Goal: Task Accomplishment & Management: Complete application form

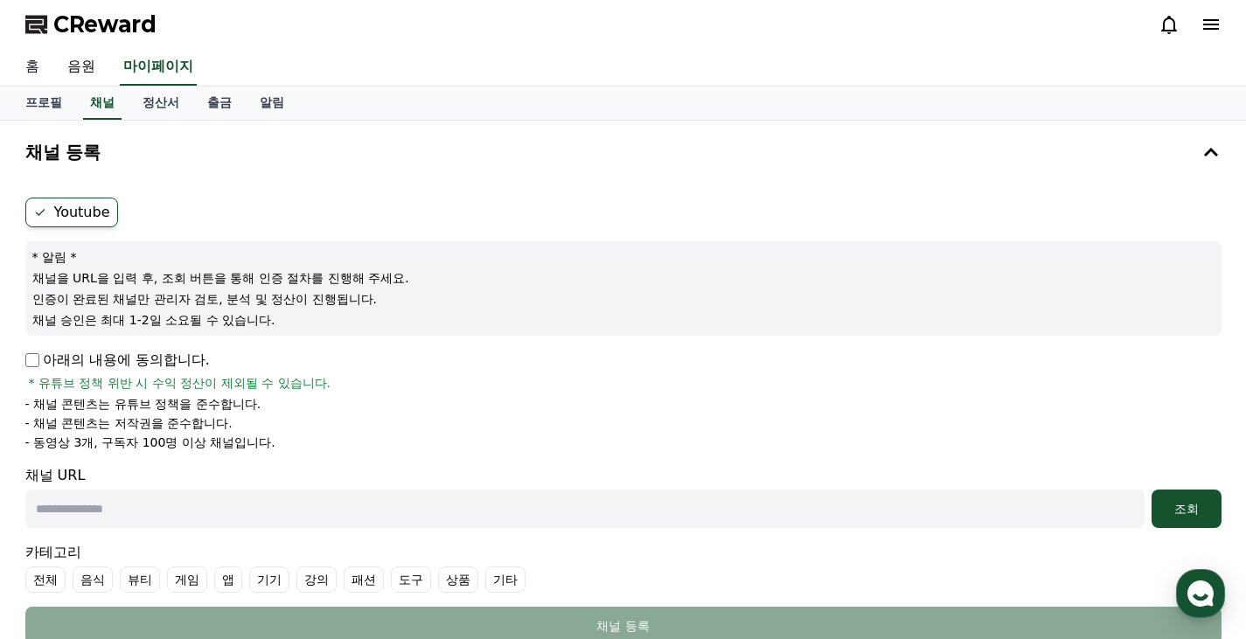
click at [13, 66] on link "홈" at bounding box center [32, 67] width 42 height 37
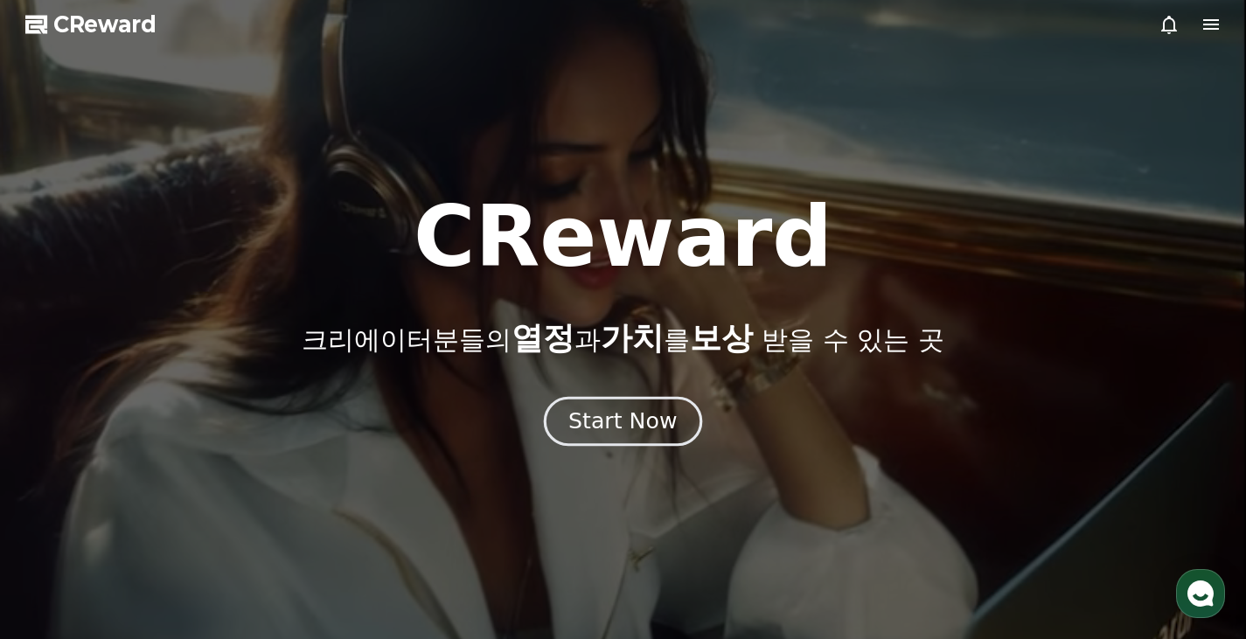
click at [629, 421] on div "Start Now" at bounding box center [622, 422] width 108 height 30
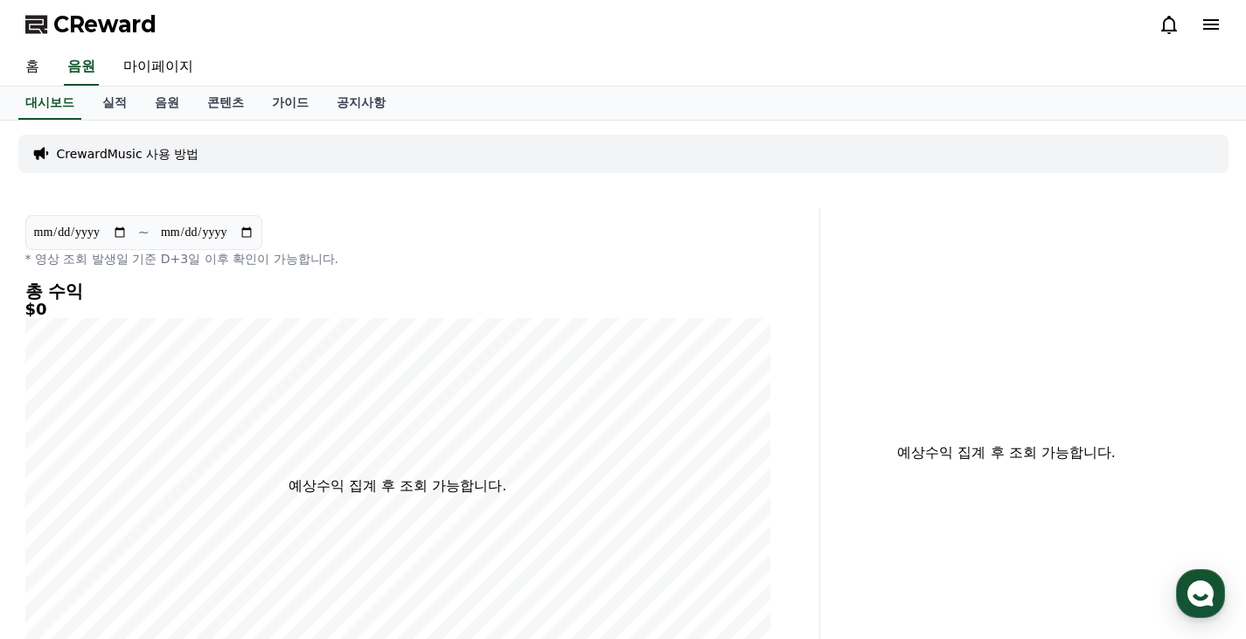
click at [33, 66] on link "홈" at bounding box center [32, 67] width 42 height 37
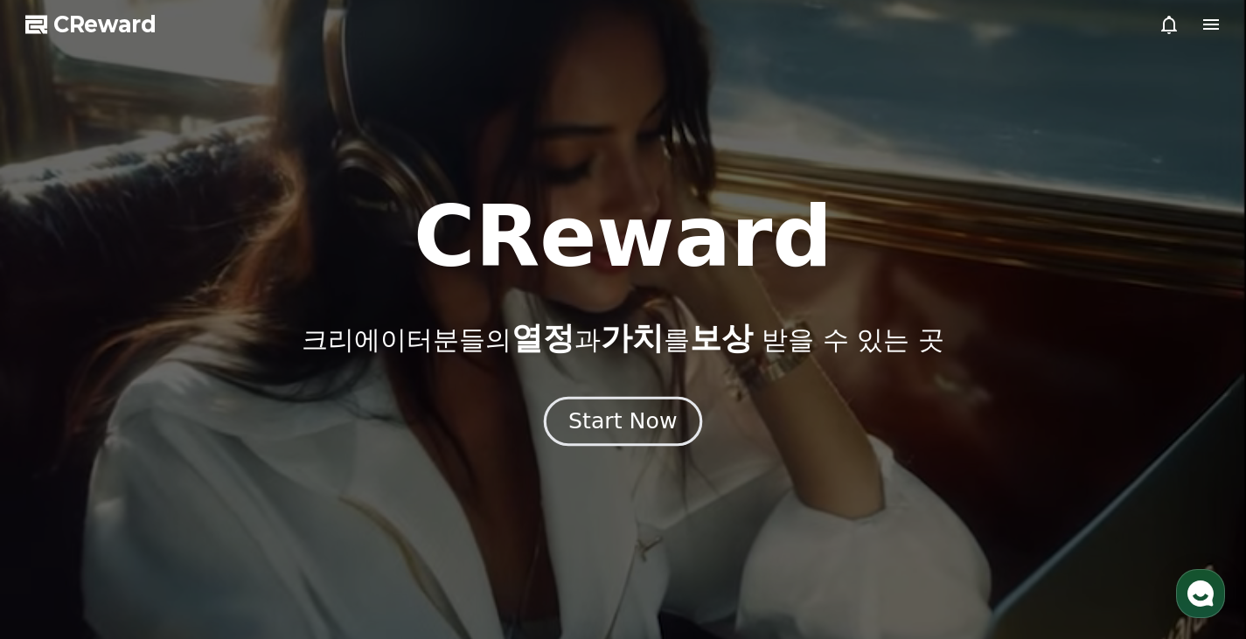
click at [651, 421] on div "Start Now" at bounding box center [622, 422] width 108 height 30
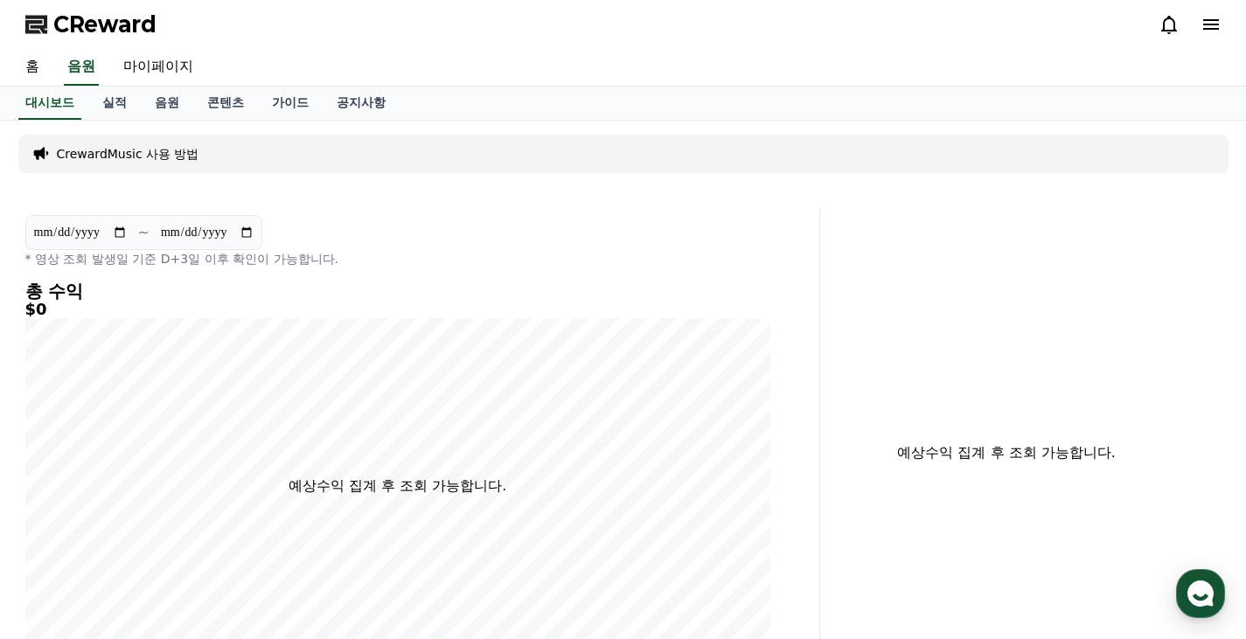
click at [138, 29] on span "CReward" at bounding box center [104, 24] width 103 height 28
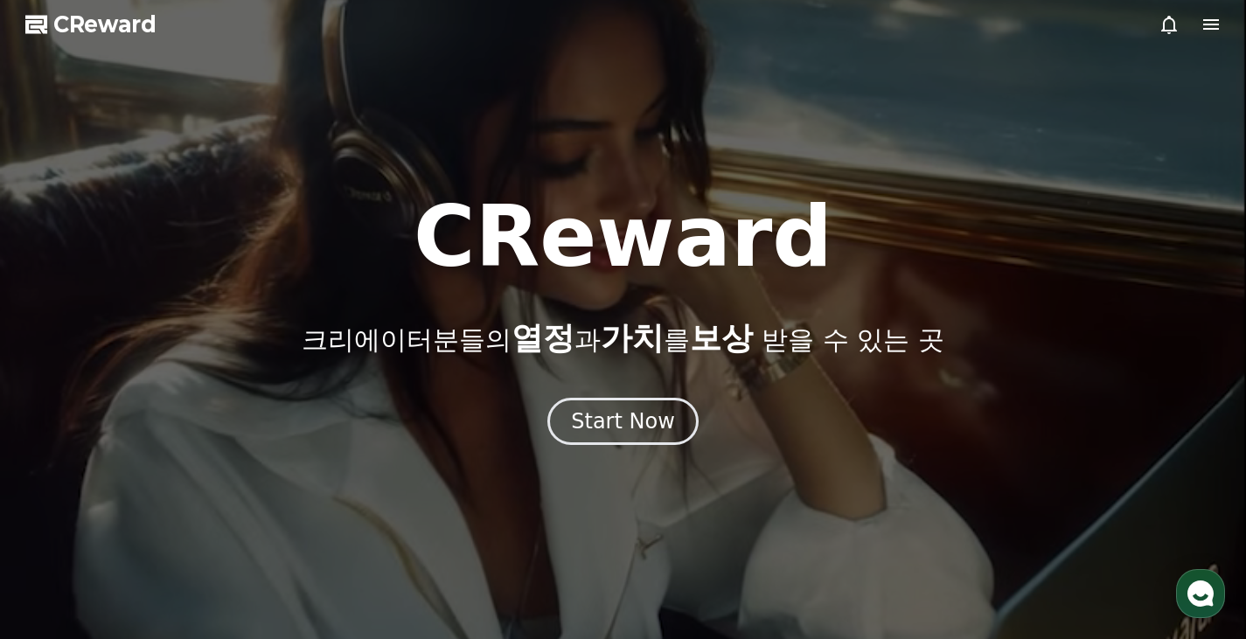
click at [680, 433] on button "Start Now" at bounding box center [622, 421] width 151 height 47
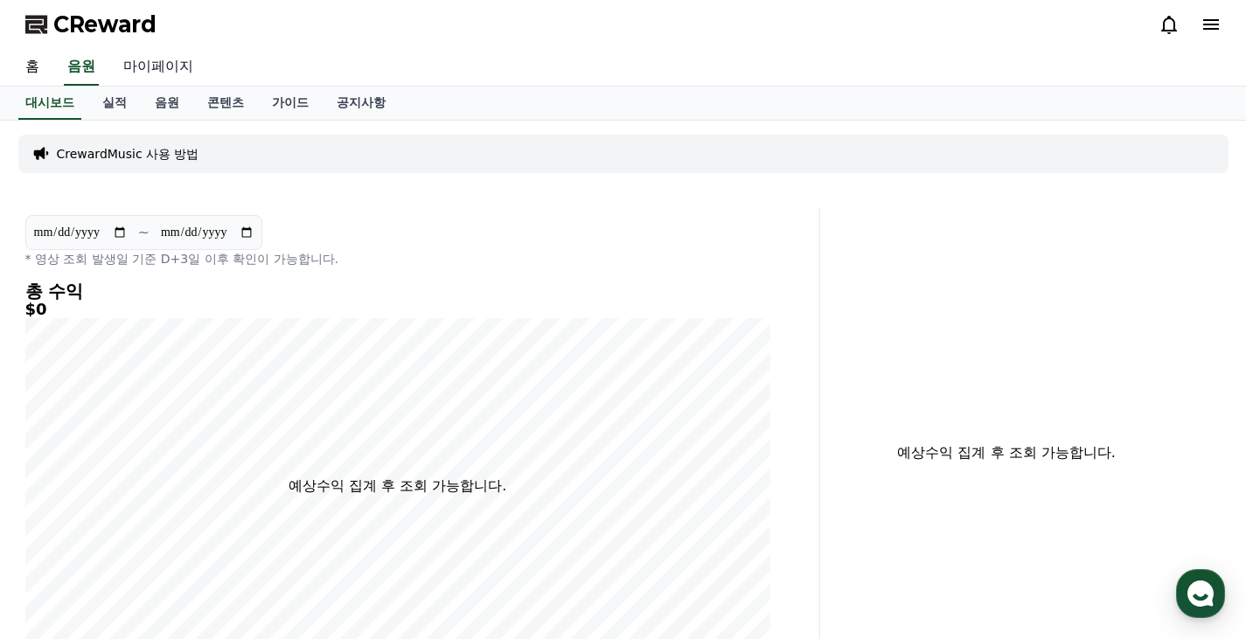
click at [146, 69] on link "마이페이지" at bounding box center [158, 67] width 98 height 37
select select "**********"
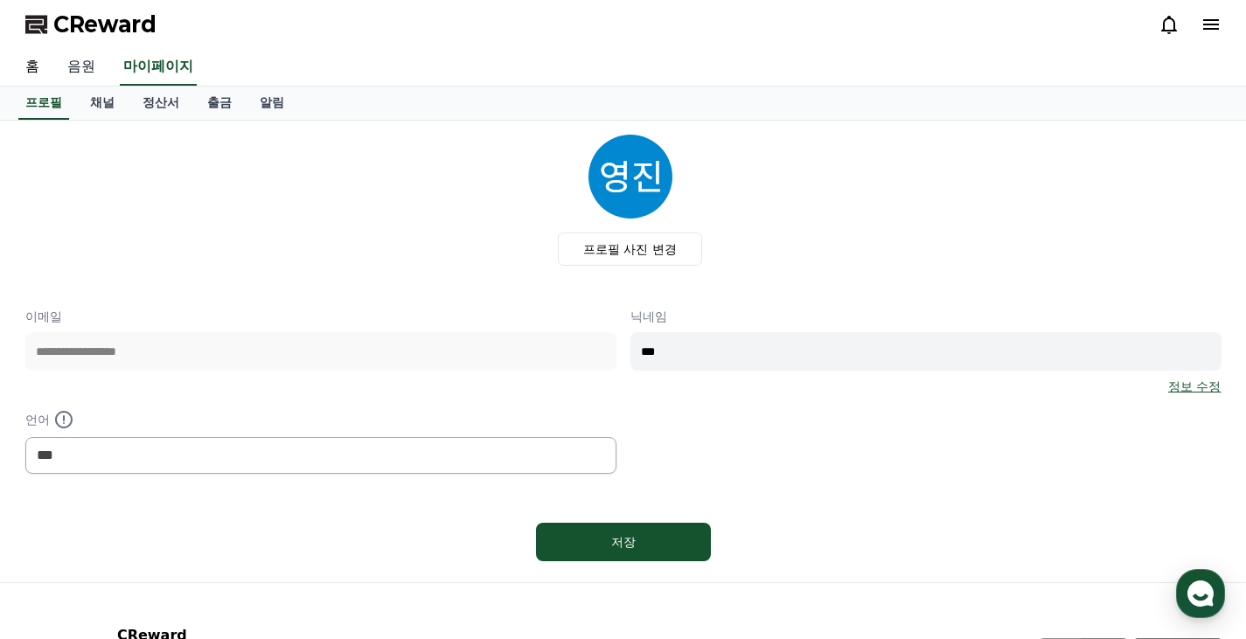
click at [80, 59] on link "음원" at bounding box center [81, 67] width 56 height 37
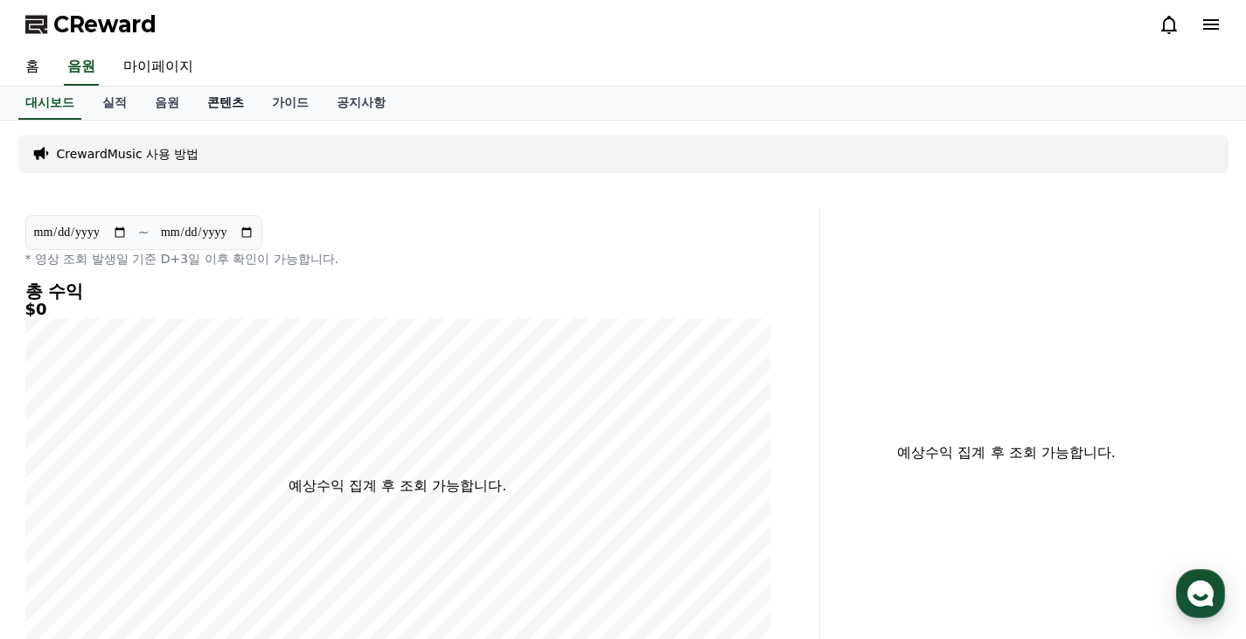
click at [208, 105] on link "콘텐츠" at bounding box center [225, 103] width 65 height 33
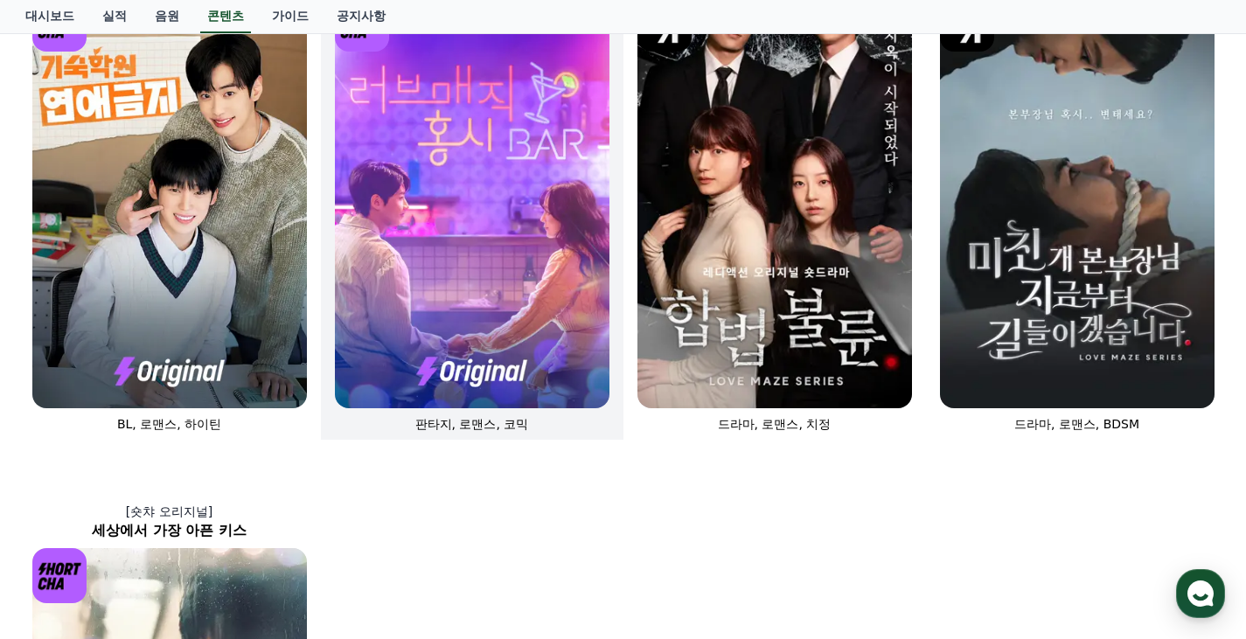
scroll to position [761, 0]
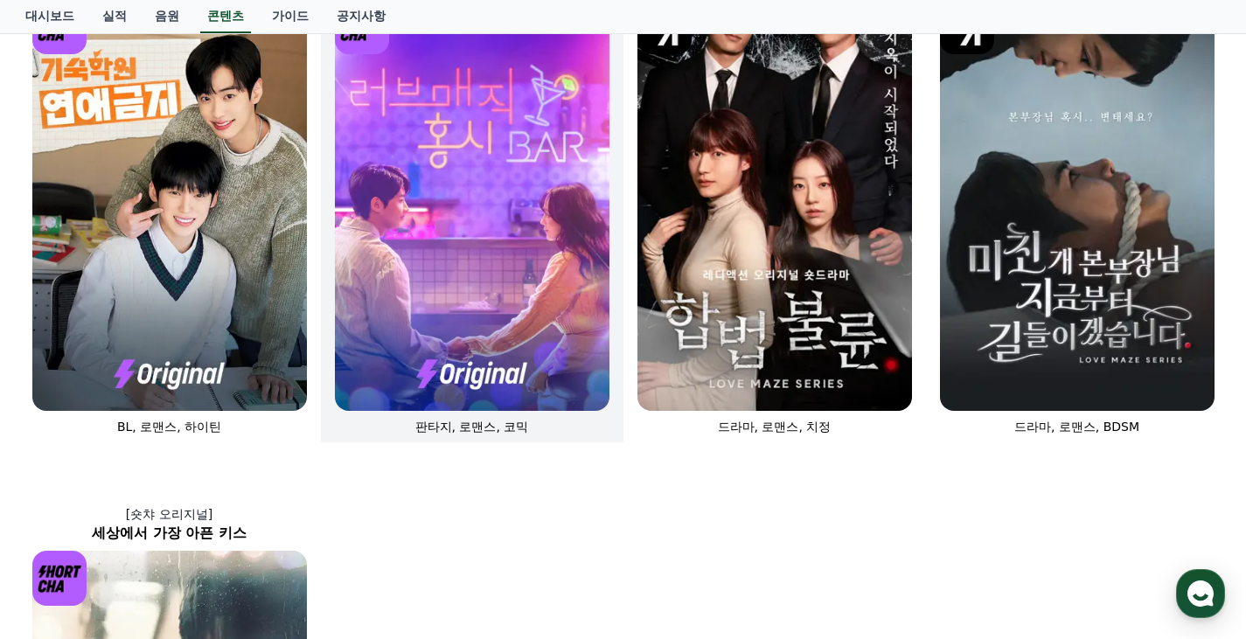
click at [455, 292] on img at bounding box center [472, 205] width 275 height 412
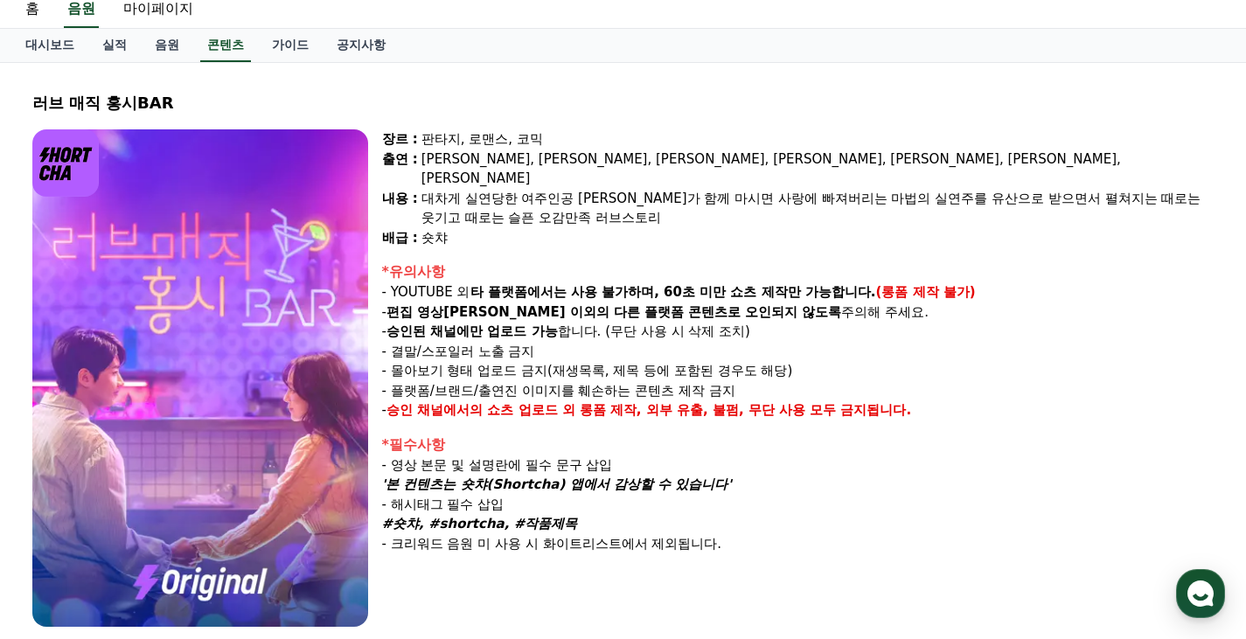
scroll to position [133, 0]
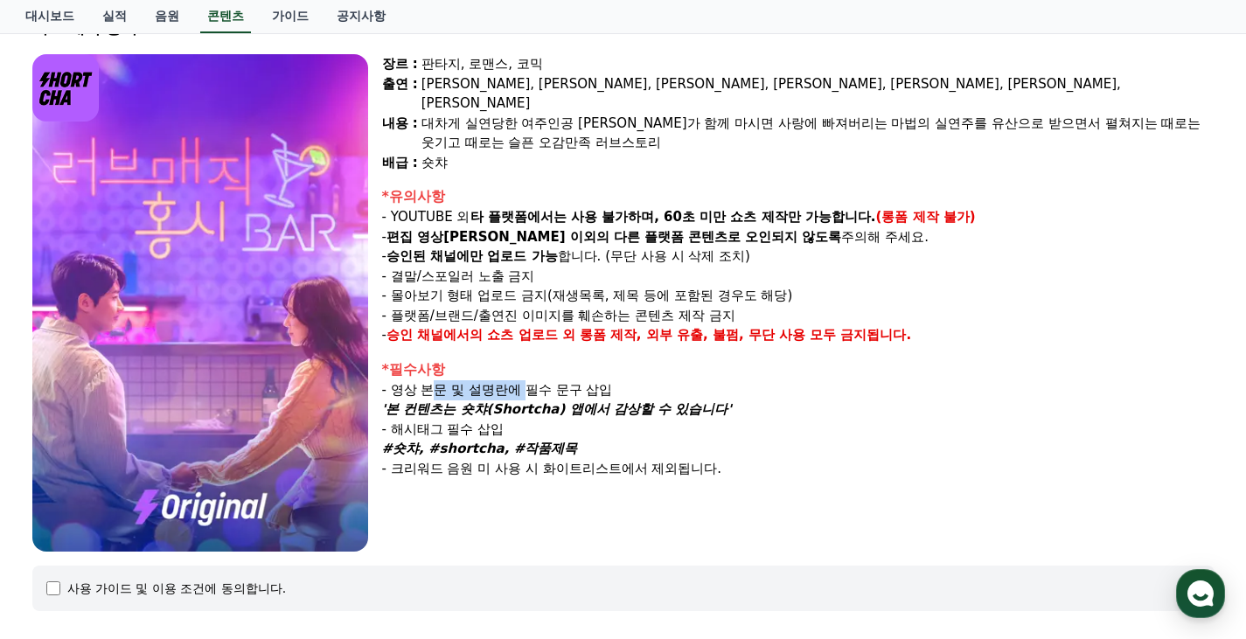
drag, startPoint x: 510, startPoint y: 377, endPoint x: 570, endPoint y: 379, distance: 60.4
click at [568, 379] on div "*필수사항 - 영상 본문 및 설명란에 필수 문구 삽입 '본 컨텐츠는 숏챠(Shortcha) 앱에서 감상할 수 있습니다' - 해시태그 필수 삽입…" at bounding box center [798, 419] width 832 height 120
click at [570, 400] on p "'본 컨텐츠는 숏챠(Shortcha) 앱에서 감상할 수 있습니다'" at bounding box center [798, 410] width 832 height 20
drag, startPoint x: 536, startPoint y: 375, endPoint x: 608, endPoint y: 380, distance: 72.8
click at [608, 381] on div "*필수사항 - 영상 본문 및 설명란에 필수 문구 삽입 '본 컨텐츠는 숏챠(Shortcha) 앱에서 감상할 수 있습니다' - 해시태그 필수 삽입…" at bounding box center [798, 419] width 832 height 120
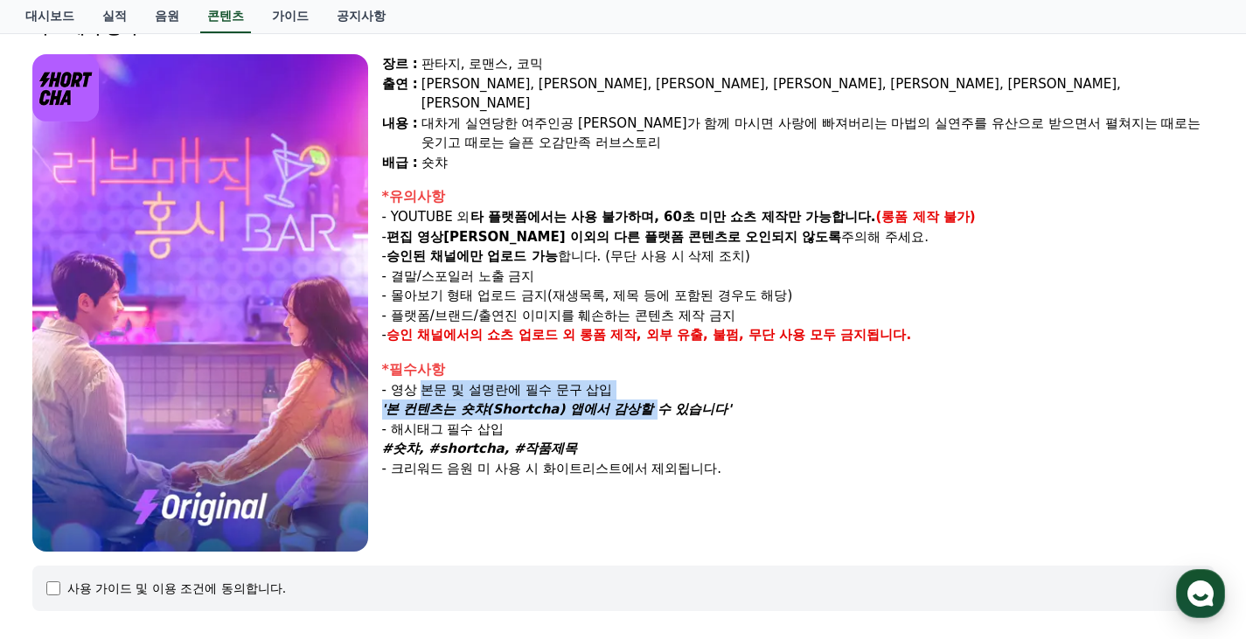
click at [608, 400] on p "'본 컨텐츠는 숏챠(Shortcha) 앱에서 감상할 수 있습니다'" at bounding box center [798, 410] width 832 height 20
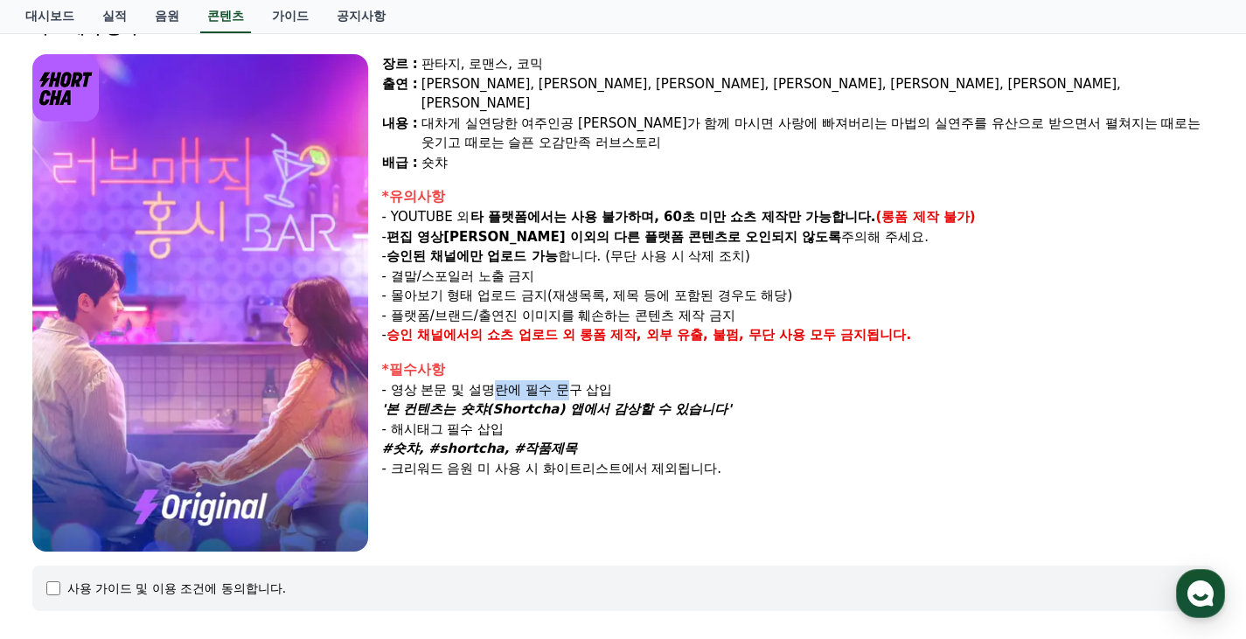
drag, startPoint x: 485, startPoint y: 360, endPoint x: 612, endPoint y: 378, distance: 128.0
click at [608, 380] on p "- 영상 본문 및 설명란에 필수 문구 삽입" at bounding box center [798, 390] width 832 height 20
click at [613, 380] on p "- 영상 본문 및 설명란에 필수 문구 삽입" at bounding box center [798, 390] width 832 height 20
drag, startPoint x: 559, startPoint y: 430, endPoint x: 601, endPoint y: 430, distance: 42.8
click at [600, 439] on p "#숏챠, #shortcha, #작품제목" at bounding box center [798, 449] width 832 height 20
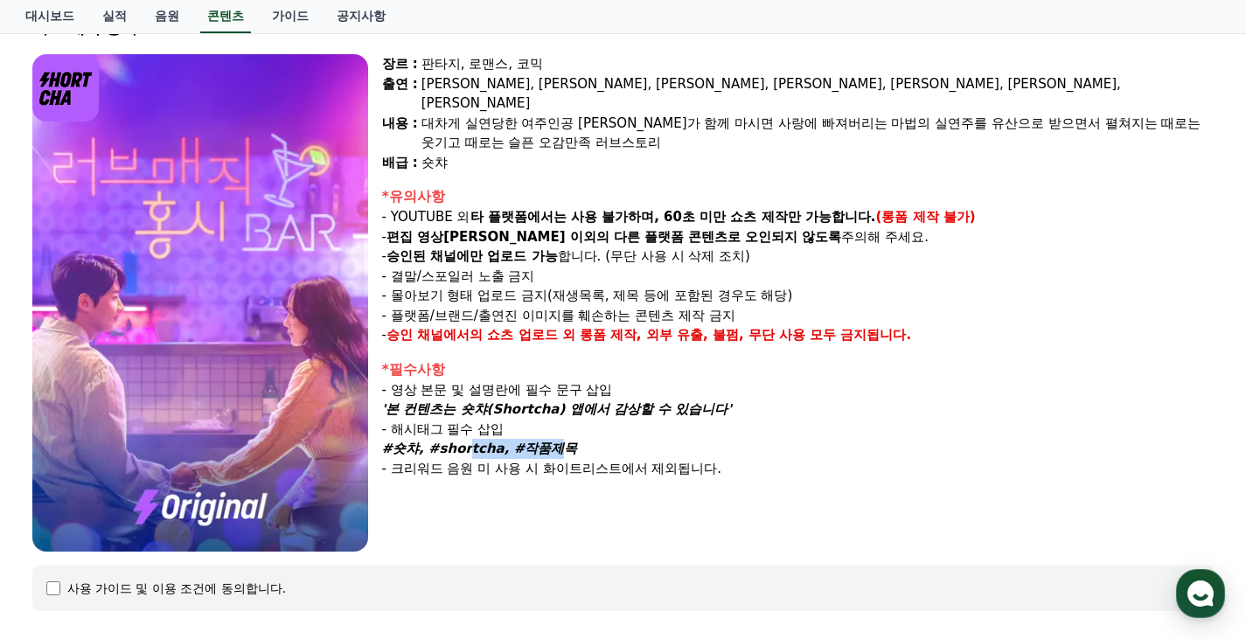
click at [601, 439] on p "#숏챠, #shortcha, #작품제목" at bounding box center [798, 449] width 832 height 20
drag, startPoint x: 701, startPoint y: 428, endPoint x: 740, endPoint y: 452, distance: 45.9
click at [734, 449] on div "*필수사항 - 영상 본문 및 설명란에 필수 문구 삽입 '본 컨텐츠는 숏챠(Shortcha) 앱에서 감상할 수 있습니다' - 해시태그 필수 삽입…" at bounding box center [798, 419] width 832 height 120
click at [740, 459] on p "- 크리워드 음원 미 사용 시 화이트리스트에서 제외됩니다." at bounding box center [798, 469] width 832 height 20
drag, startPoint x: 712, startPoint y: 438, endPoint x: 719, endPoint y: 400, distance: 39.1
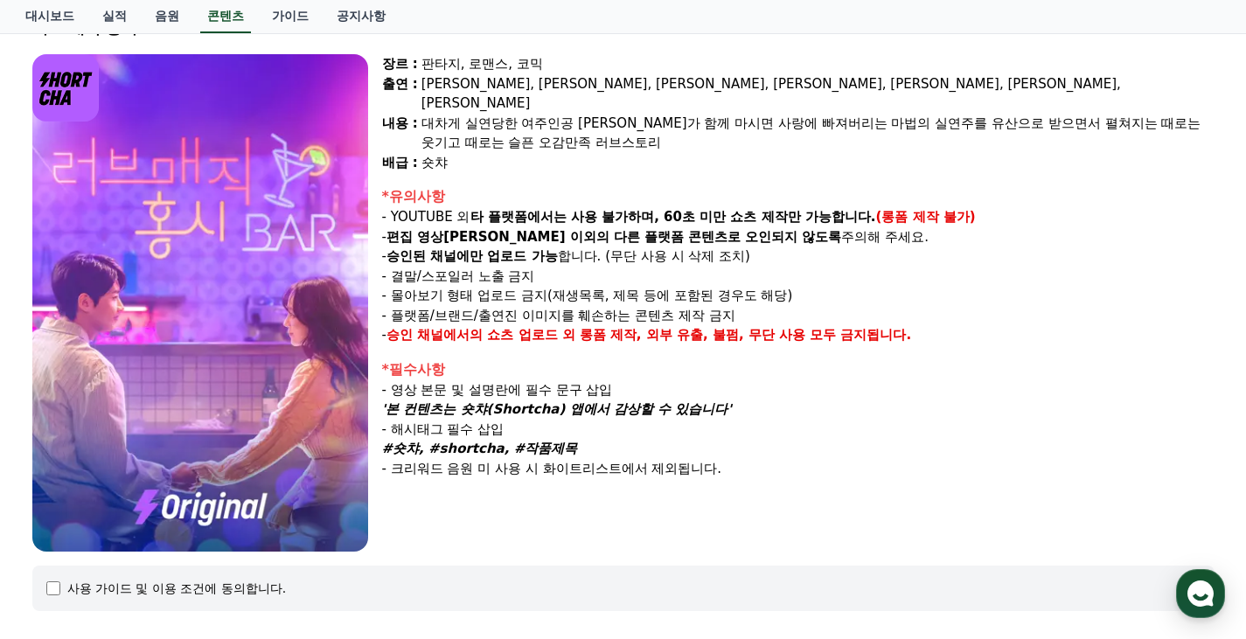
click at [713, 412] on div "*필수사항 - 영상 본문 및 설명란에 필수 문구 삽입 '본 컨텐츠는 숏챠(Shortcha) 앱에서 감상할 수 있습니다' - 해시태그 필수 삽입…" at bounding box center [798, 419] width 832 height 120
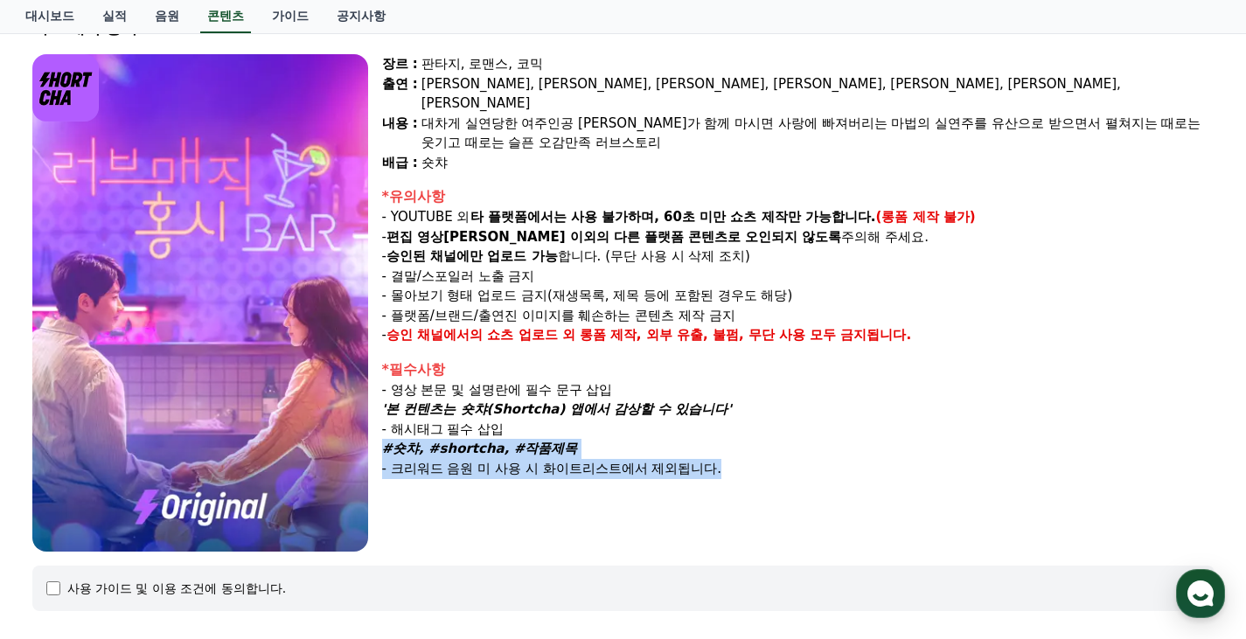
click at [719, 420] on p "- 해시태그 필수 삽입" at bounding box center [798, 430] width 832 height 20
drag, startPoint x: 671, startPoint y: 427, endPoint x: 675, endPoint y: 417, distance: 10.6
click at [675, 417] on div "장르 : 판타지, 로맨스, 코믹 출연 : [PERSON_NAME], [PERSON_NAME], [PERSON_NAME], [PERSON_NAM…" at bounding box center [798, 302] width 832 height 497
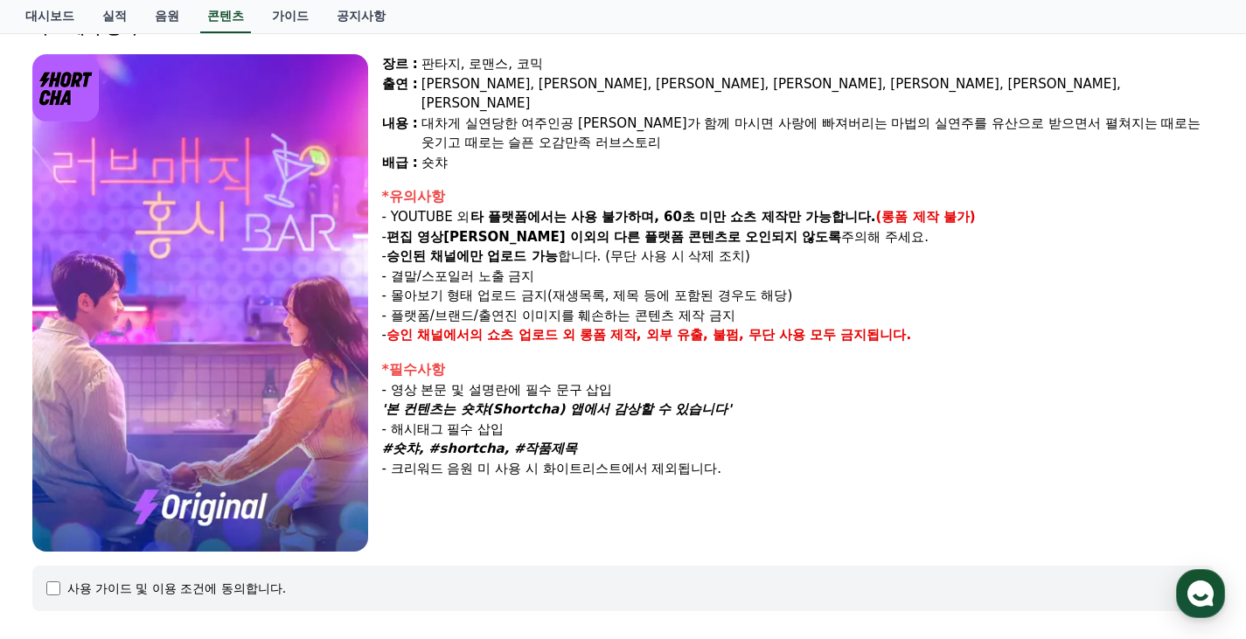
click at [682, 420] on p "- 해시태그 필수 삽입" at bounding box center [798, 430] width 832 height 20
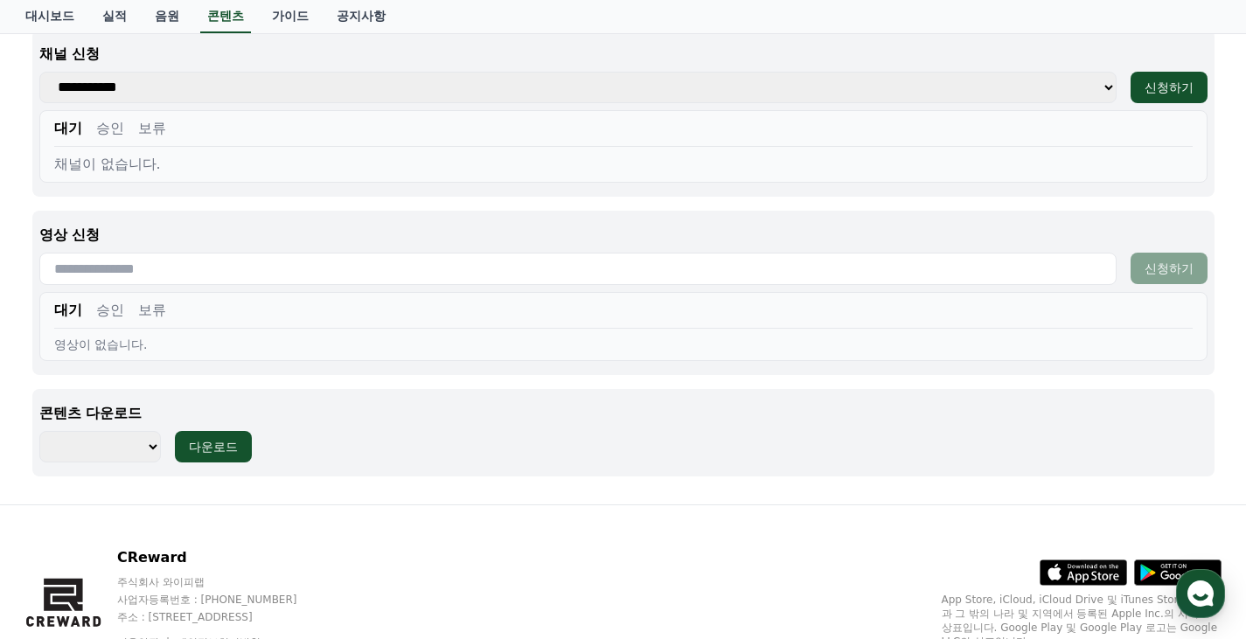
scroll to position [766, 0]
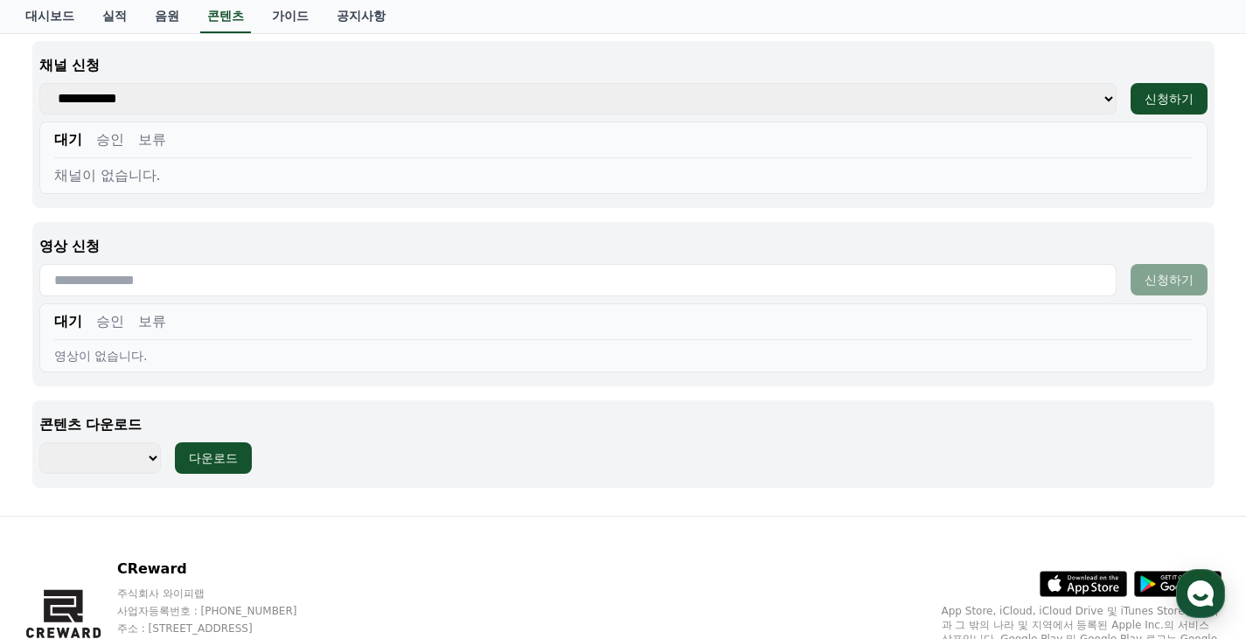
click at [125, 457] on select "********" at bounding box center [100, 457] width 122 height 31
click at [104, 460] on select "********" at bounding box center [100, 457] width 122 height 31
select select "**********"
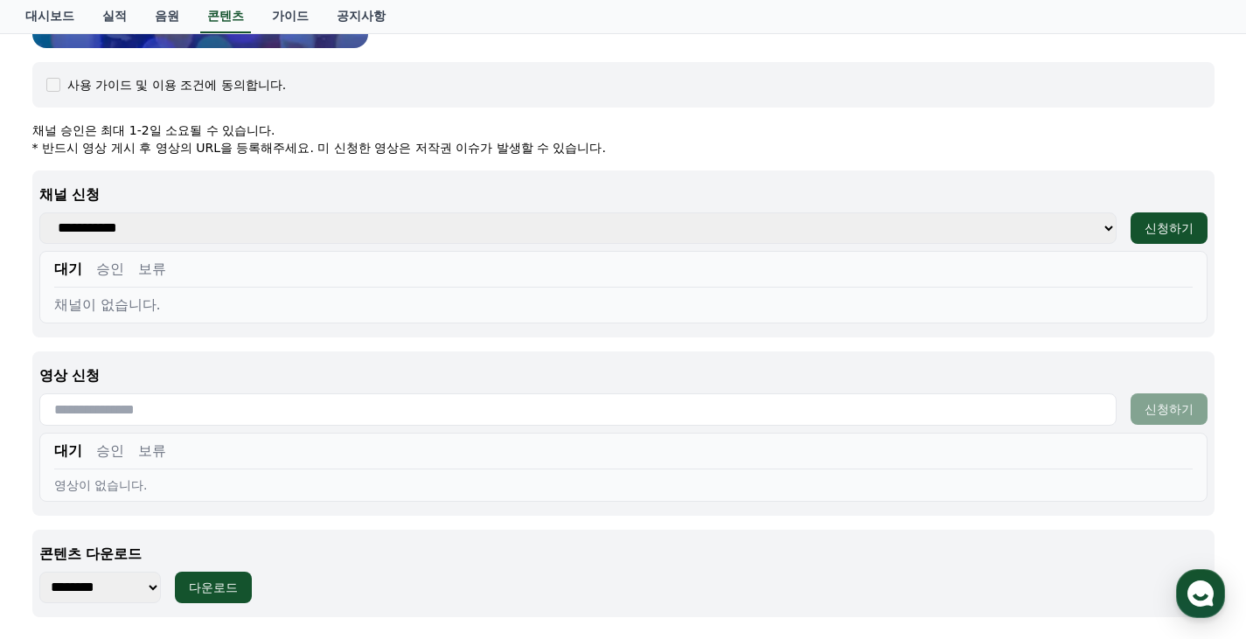
scroll to position [595, 0]
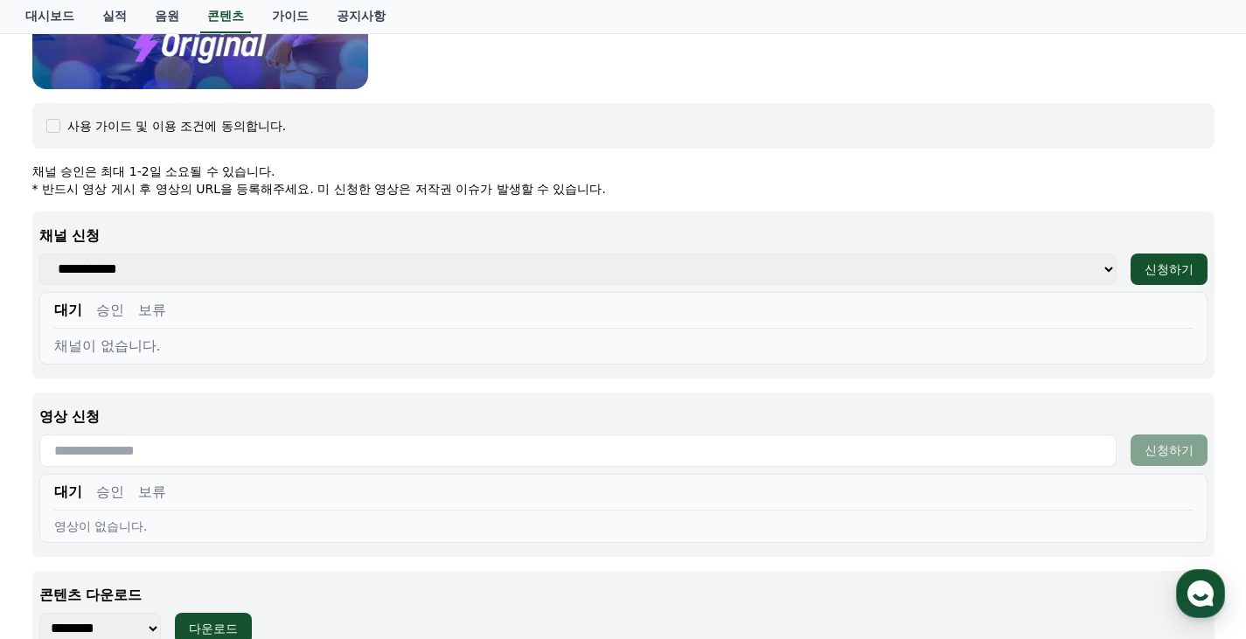
drag, startPoint x: 276, startPoint y: 188, endPoint x: 483, endPoint y: 193, distance: 207.3
click at [473, 194] on p "* 반드시 영상 게시 후 영상의 URL을 등록해주세요. 미 신청한 영상은 저작권 이슈가 발생할 수 있습니다." at bounding box center [623, 188] width 1182 height 17
click at [483, 193] on p "* 반드시 영상 게시 후 영상의 URL을 등록해주세요. 미 신청한 영상은 저작권 이슈가 발생할 수 있습니다." at bounding box center [623, 188] width 1182 height 17
drag, startPoint x: 359, startPoint y: 178, endPoint x: 587, endPoint y: 192, distance: 227.7
click at [567, 192] on div "채널 승인은 최대 1-2일 소요될 수 있습니다. * 반드시 영상 게시 후 영상의 URL을 등록해주세요. 미 신청한 영상은 저작권 이슈가 발생할…" at bounding box center [623, 180] width 1182 height 35
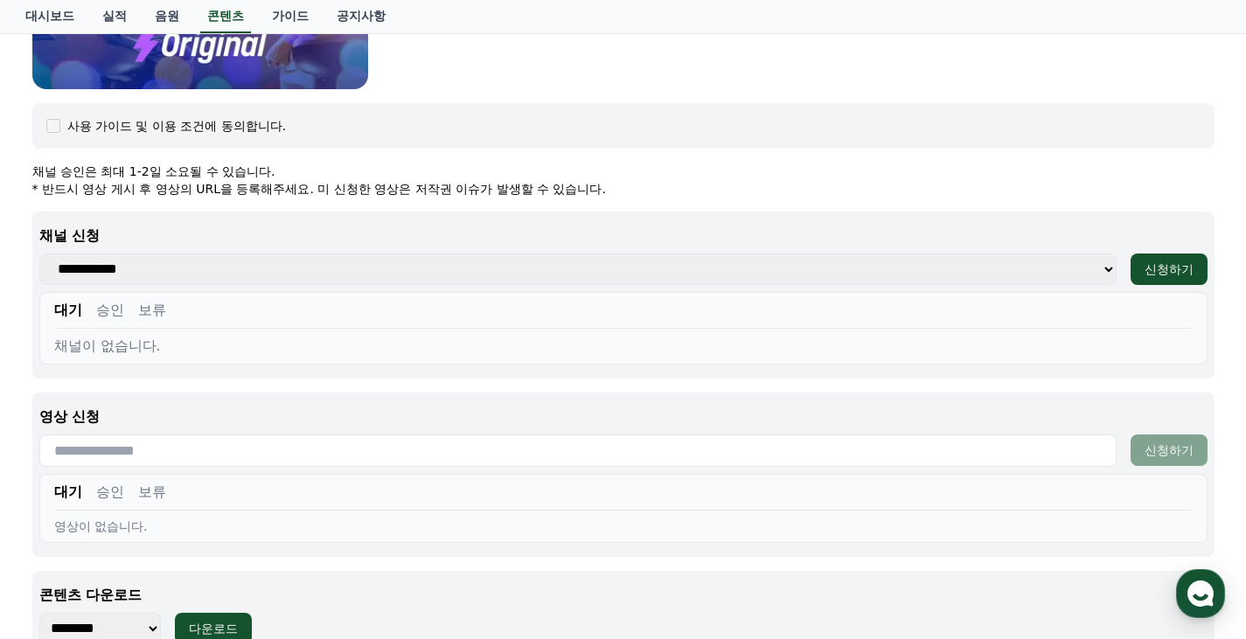
click at [587, 192] on p "* 반드시 영상 게시 후 영상의 URL을 등록해주세요. 미 신청한 영상은 저작권 이슈가 발생할 수 있습니다." at bounding box center [623, 188] width 1182 height 17
drag, startPoint x: 445, startPoint y: 177, endPoint x: 601, endPoint y: 201, distance: 157.5
click at [526, 190] on div "채널 승인은 최대 1-2일 소요될 수 있습니다. * 반드시 영상 게시 후 영상의 URL을 등록해주세요. 미 신청한 영상은 저작권 이슈가 발생할…" at bounding box center [623, 180] width 1182 height 35
click at [605, 201] on div "**********" at bounding box center [623, 411] width 1182 height 496
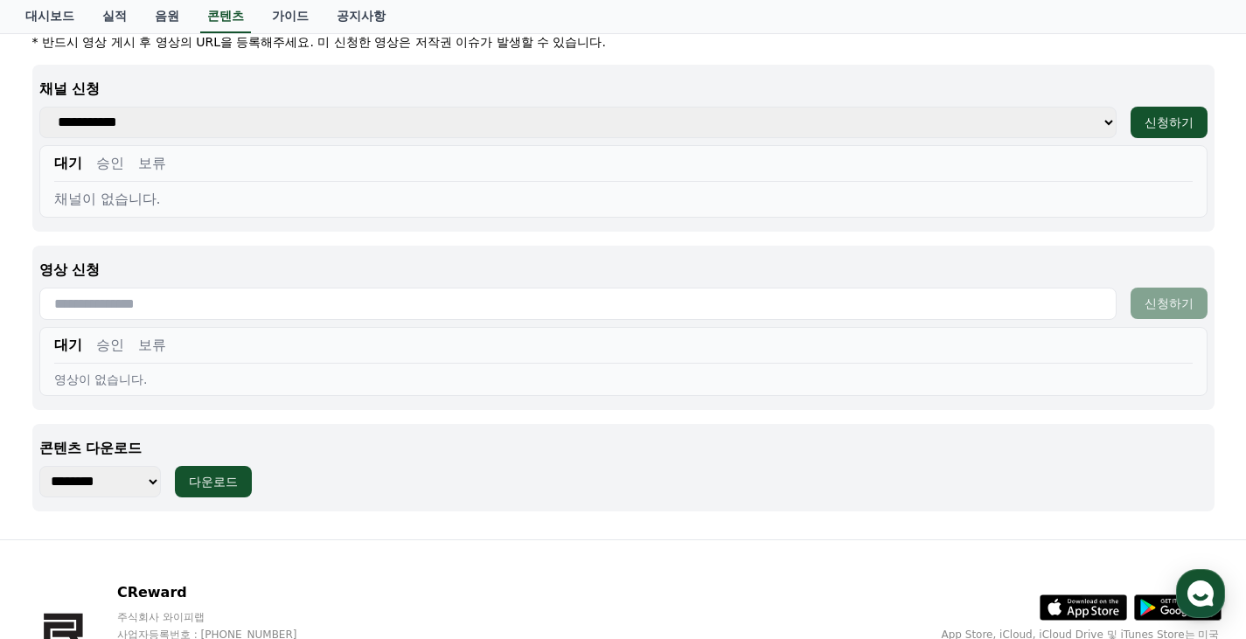
scroll to position [860, 0]
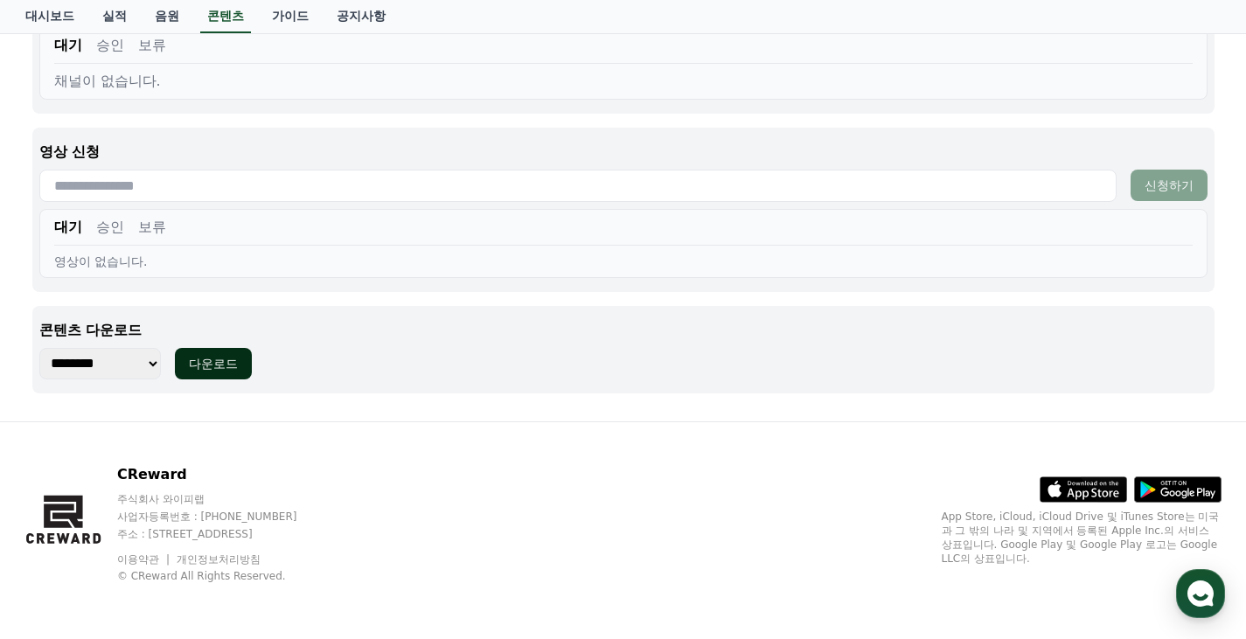
click at [212, 359] on div "다운로드" at bounding box center [213, 363] width 49 height 17
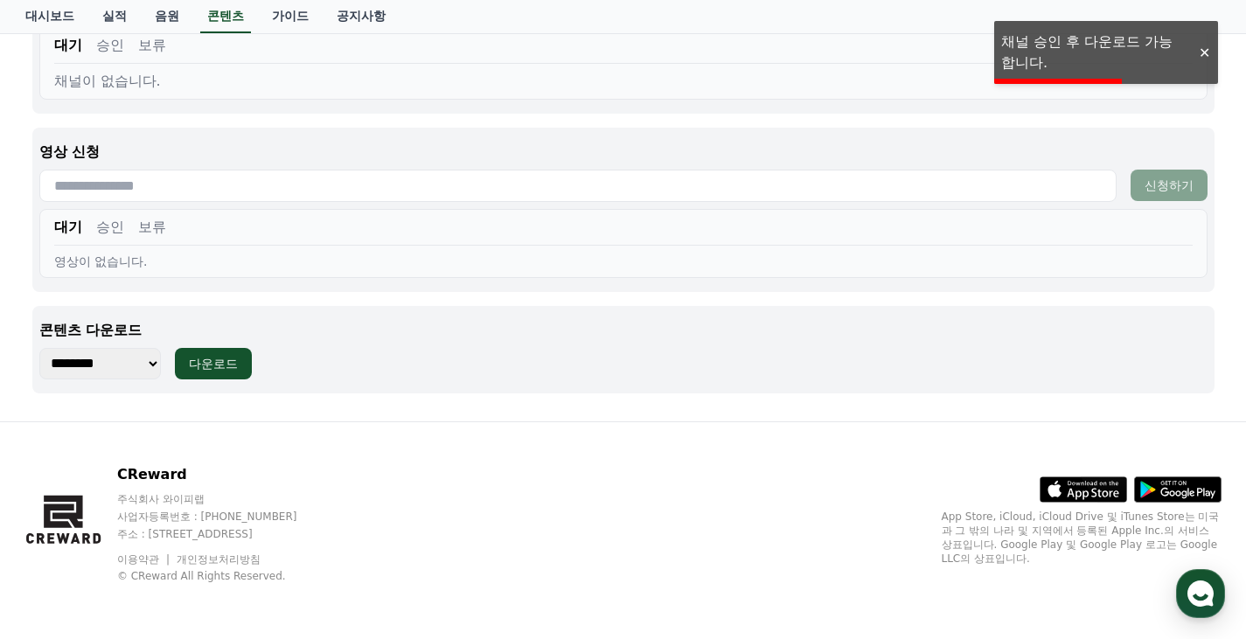
click at [1198, 58] on div at bounding box center [1204, 53] width 28 height 17
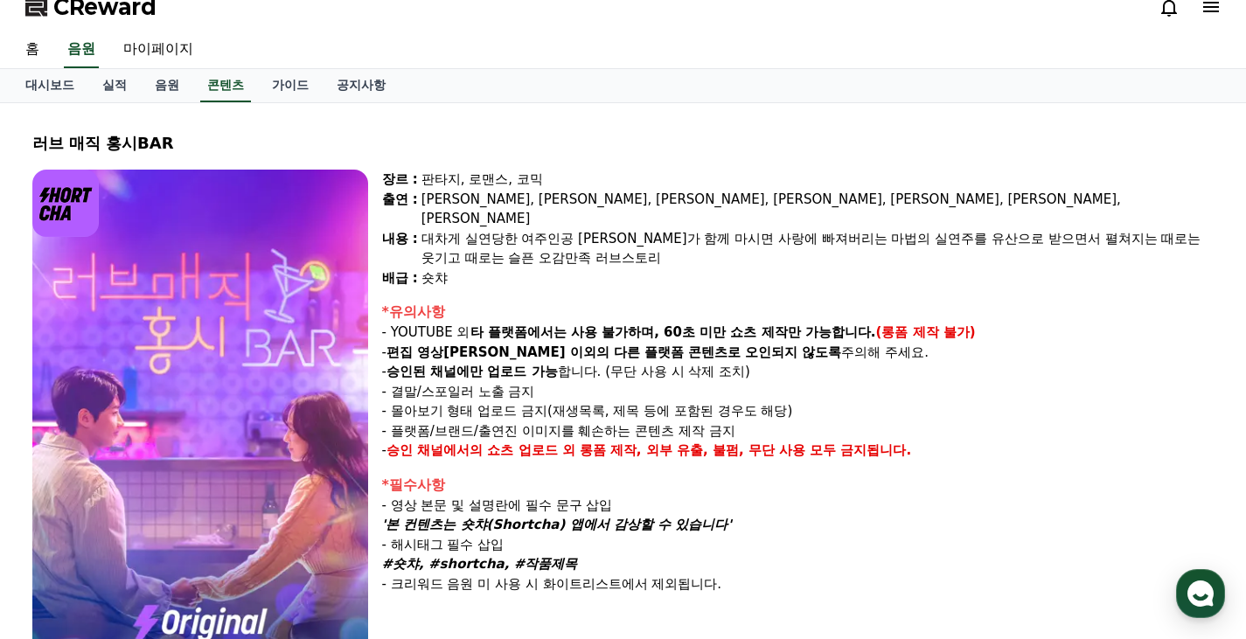
scroll to position [0, 0]
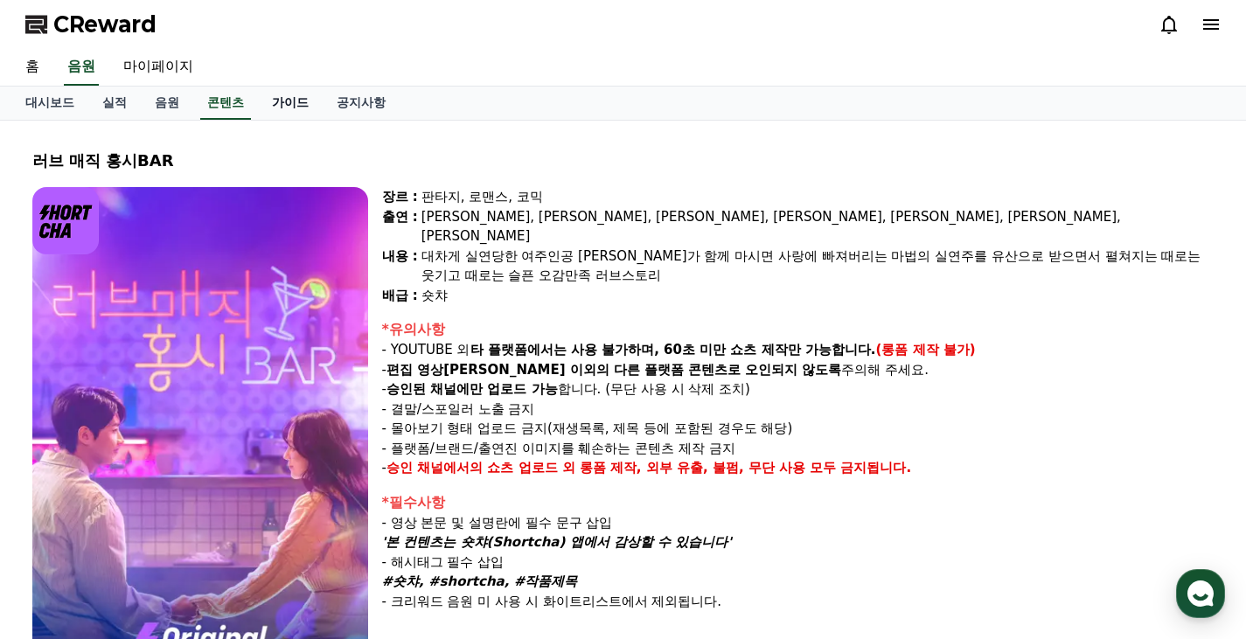
click at [270, 105] on link "가이드" at bounding box center [290, 103] width 65 height 33
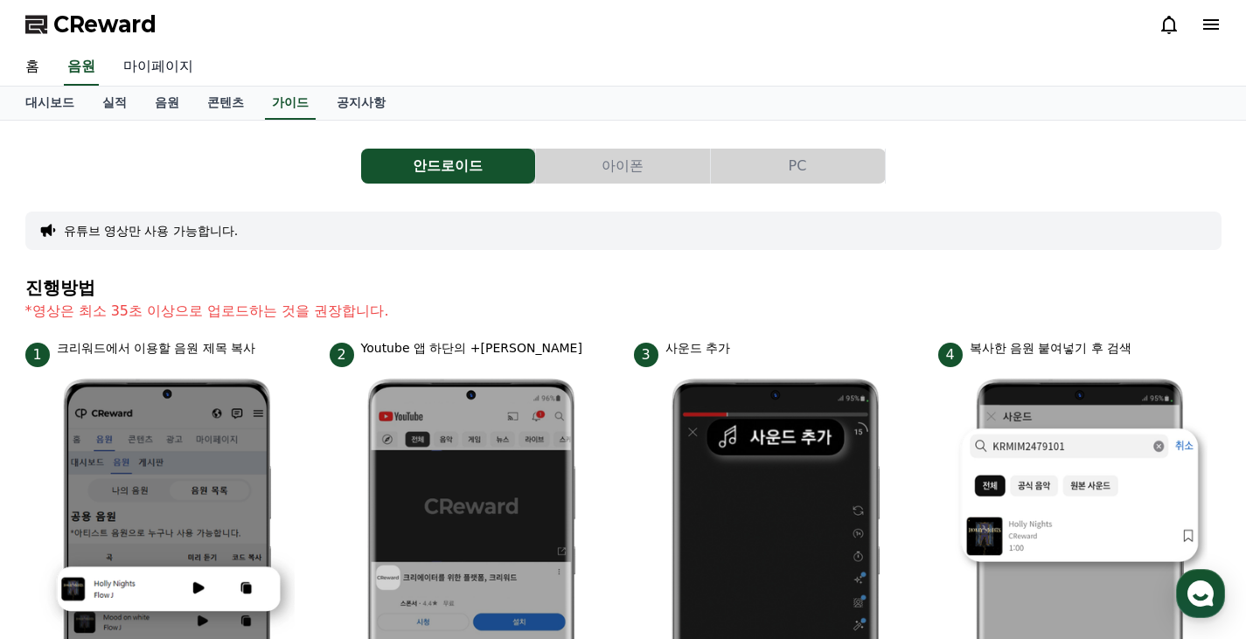
click at [139, 66] on link "마이페이지" at bounding box center [158, 67] width 98 height 37
select select "**********"
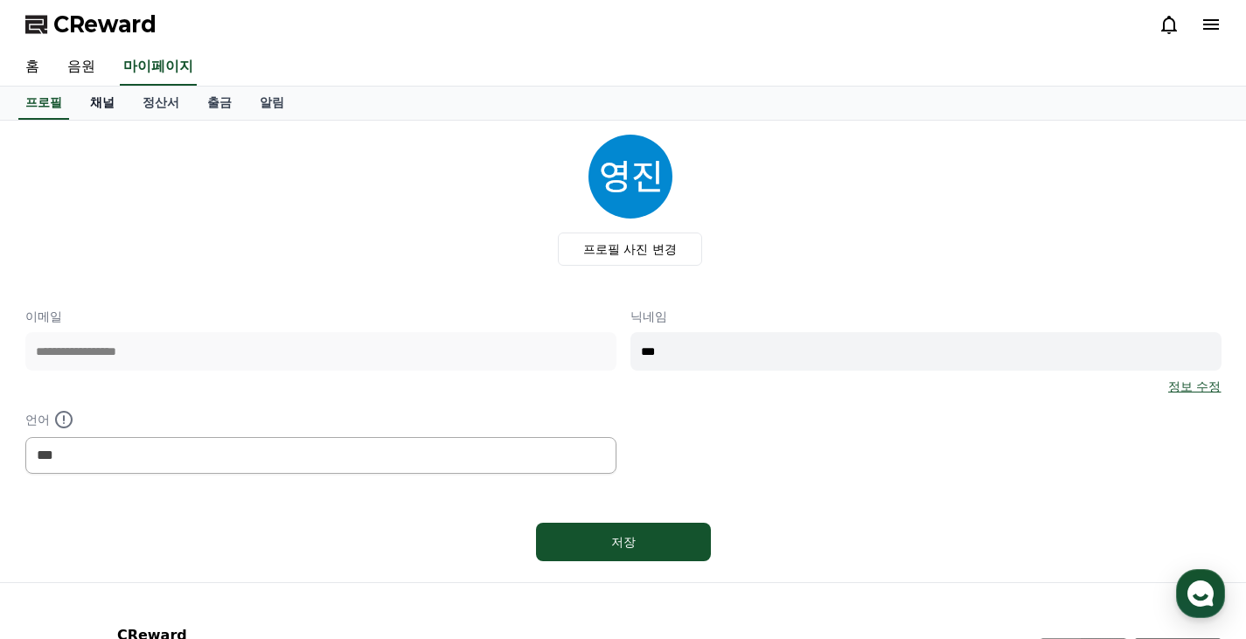
click at [112, 101] on link "채널" at bounding box center [102, 103] width 52 height 33
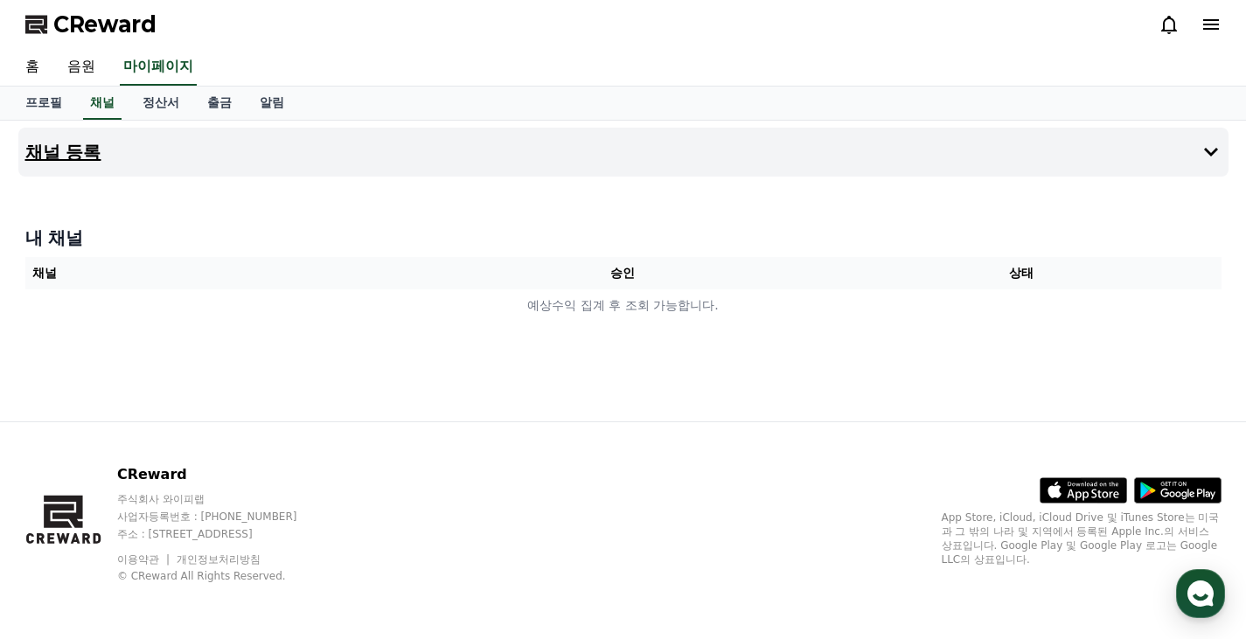
click at [83, 158] on h4 "채널 등록" at bounding box center [63, 151] width 76 height 19
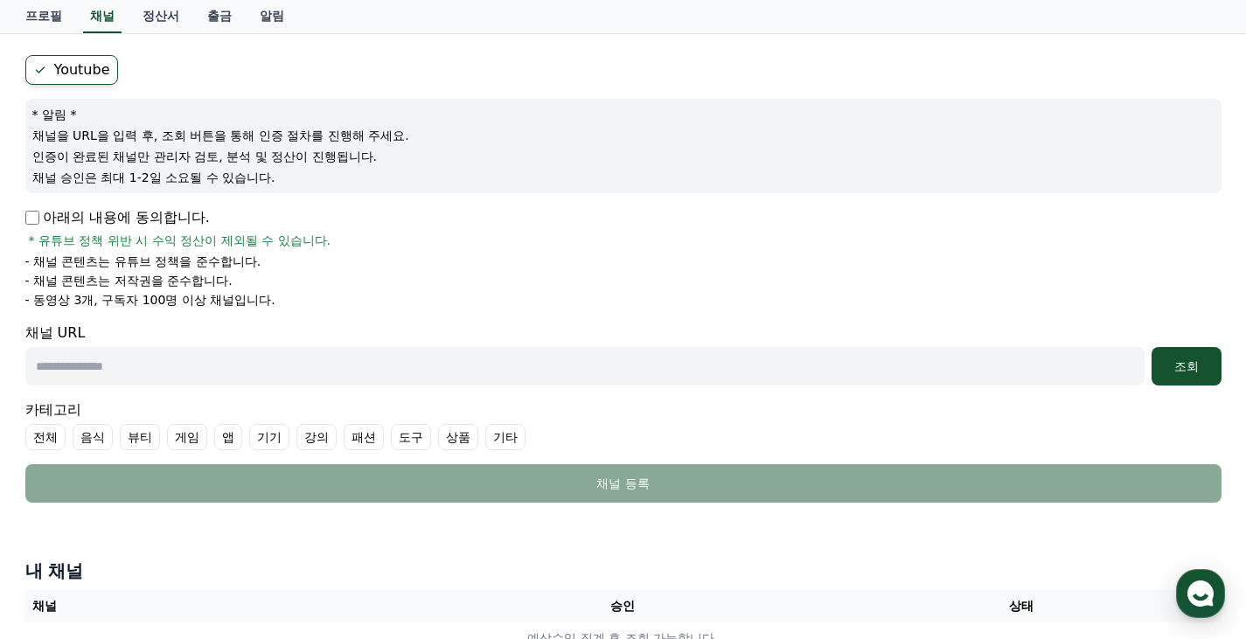
scroll to position [129, 0]
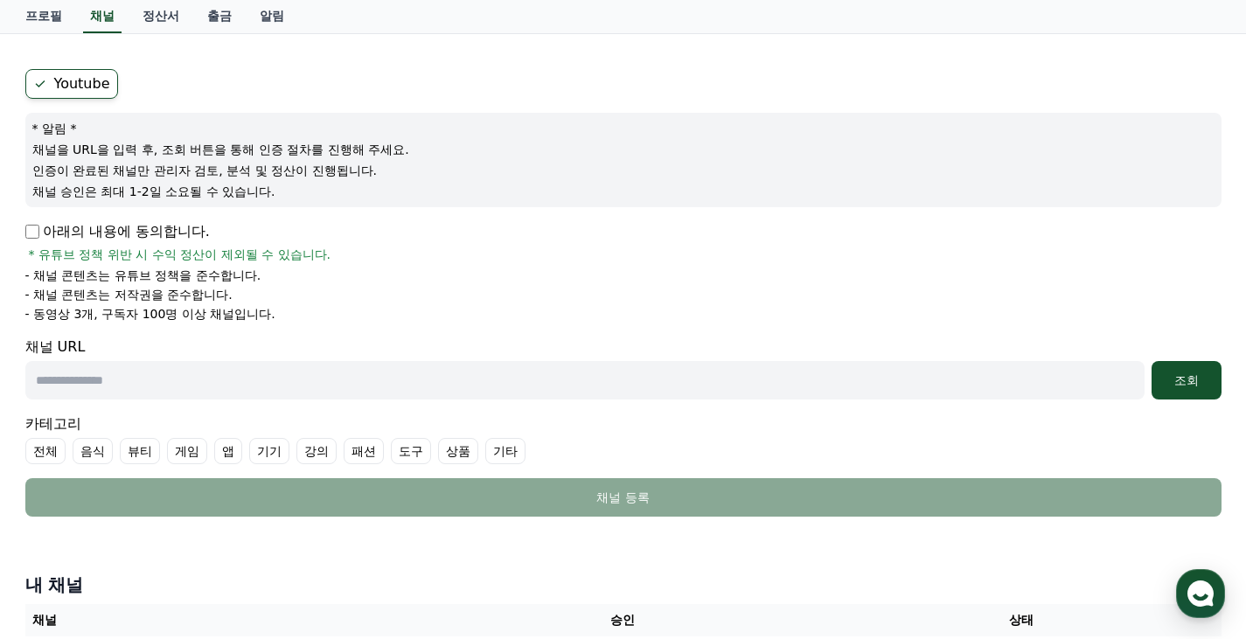
click at [81, 77] on label "Youtube" at bounding box center [71, 84] width 93 height 30
drag, startPoint x: 235, startPoint y: 145, endPoint x: 331, endPoint y: 188, distance: 105.3
click at [319, 184] on div "* 알림 * 채널을 URL을 입력 후, 조회 버튼을 통해 인증 절차를 진행해 주세요. 인증이 완료된 채널만 관리자 검토, 분석 및 정산이 진행…" at bounding box center [623, 160] width 1196 height 94
click at [331, 188] on p "채널 승인은 최대 1-2일 소요될 수 있습니다." at bounding box center [623, 191] width 1182 height 17
drag, startPoint x: 293, startPoint y: 185, endPoint x: 327, endPoint y: 190, distance: 34.4
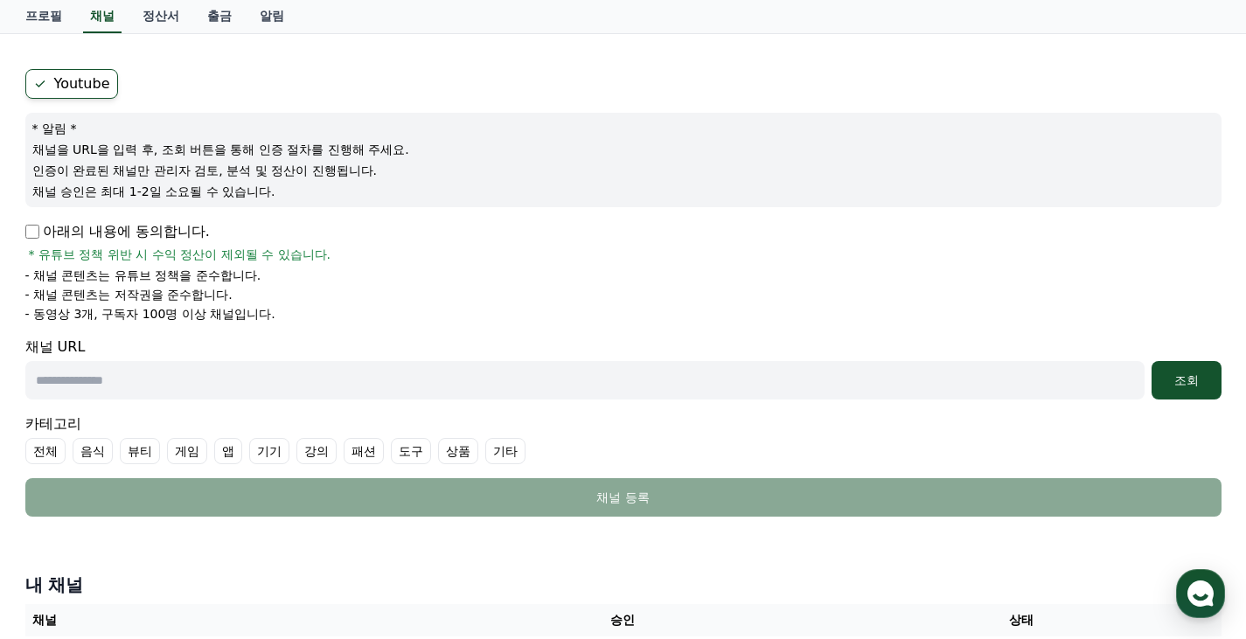
click at [317, 190] on div "* 알림 * 채널을 URL을 입력 후, 조회 버튼을 통해 인증 절차를 진행해 주세요. 인증이 완료된 채널만 관리자 검토, 분석 및 정산이 진행…" at bounding box center [623, 160] width 1196 height 94
click at [327, 190] on p "채널 승인은 최대 1-2일 소요될 수 있습니다." at bounding box center [623, 191] width 1182 height 17
drag, startPoint x: 162, startPoint y: 261, endPoint x: 160, endPoint y: 216, distance: 45.5
click at [160, 216] on form "Youtube * 알림 * 채널을 URL을 입력 후, 조회 버튼을 통해 인증 절차를 진행해 주세요. 인증이 완료된 채널만 관리자 검토, 분석 …" at bounding box center [623, 293] width 1196 height 448
click at [160, 215] on form "Youtube * 알림 * 채널을 URL을 입력 후, 조회 버튼을 통해 인증 절차를 진행해 주세요. 인증이 완료된 채널만 관리자 검토, 분석 …" at bounding box center [623, 293] width 1196 height 448
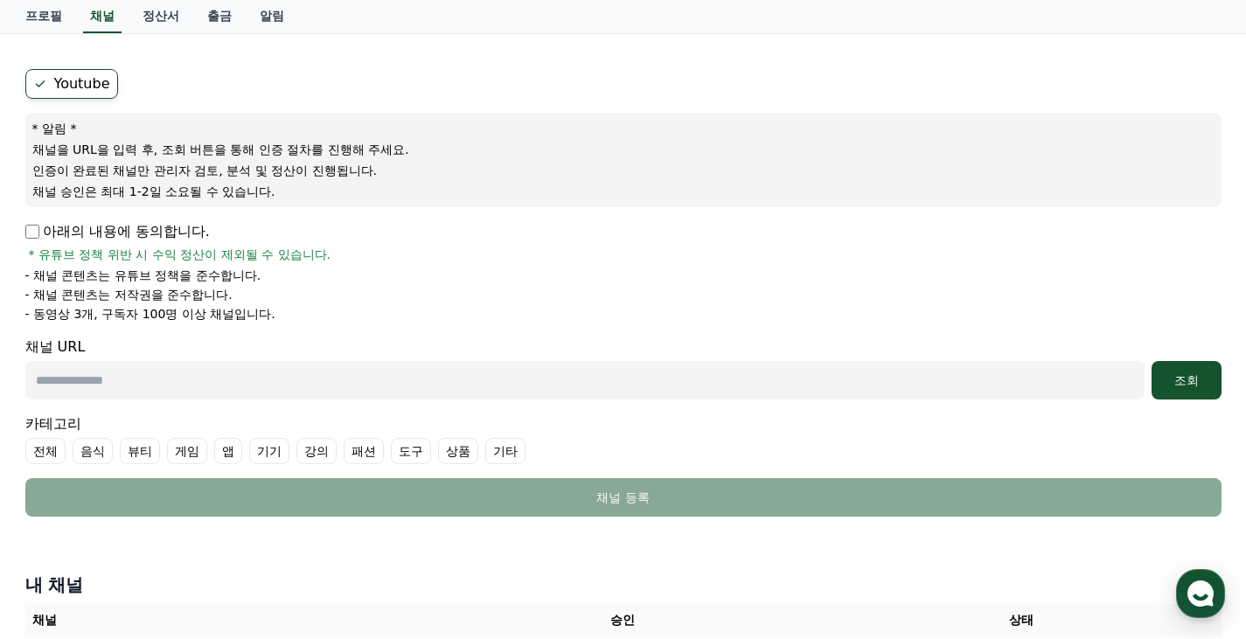
drag, startPoint x: 238, startPoint y: 311, endPoint x: 226, endPoint y: 254, distance: 59.0
click at [226, 256] on div "아래의 내용에 동의합니다. * 유튜브 정책 위반 시 수익 정산이 제외될 수 있습니다. - 채널 콘텐츠는 유튜브 정책을 준수합니다. - 채널 콘…" at bounding box center [623, 271] width 1196 height 101
click at [226, 254] on span "* 유튜브 정책 위반 시 수익 정산이 제외될 수 있습니다." at bounding box center [180, 254] width 302 height 17
drag, startPoint x: 139, startPoint y: 311, endPoint x: 274, endPoint y: 317, distance: 134.8
click at [242, 316] on p "- 동영상 3개, 구독자 100명 이상 채널입니다." at bounding box center [150, 313] width 250 height 17
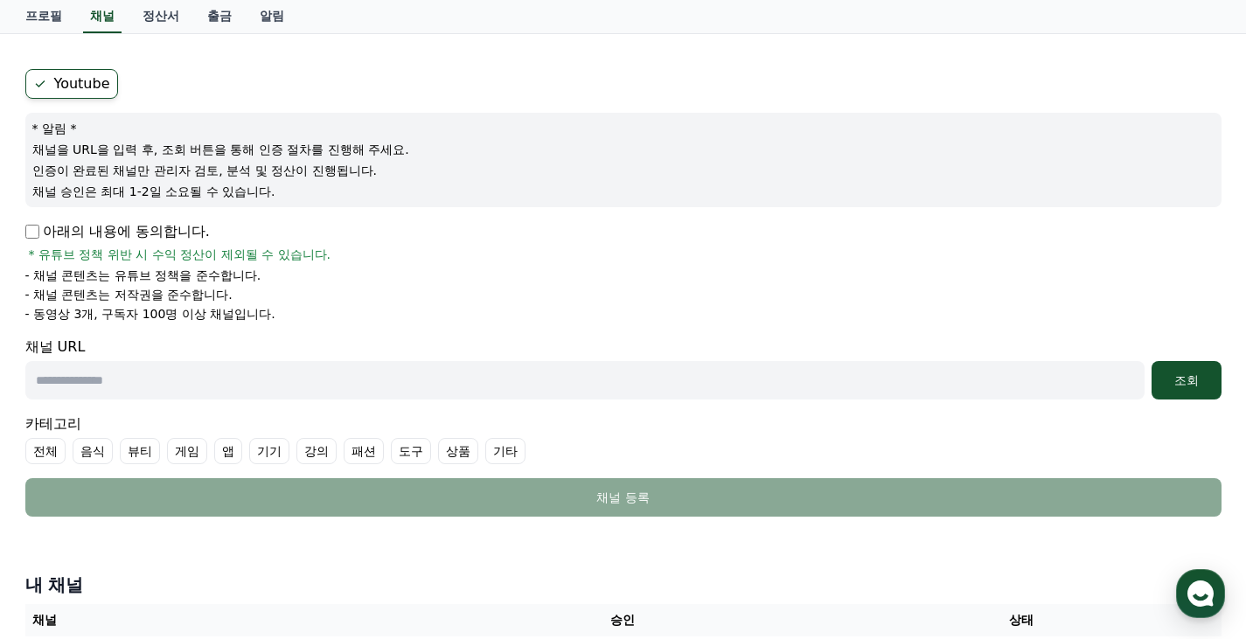
click at [275, 317] on li "- 동영상 3개, 구독자 100명 이상 채널입니다." at bounding box center [623, 313] width 1196 height 17
drag, startPoint x: 264, startPoint y: 286, endPoint x: 266, endPoint y: 261, distance: 25.4
click at [264, 268] on ul "- 채널 콘텐츠는 유튜브 정책을 준수합니다. - 채널 콘텐츠는 저작권을 준수합니다. - 동영상 3개, 구독자 100명 이상 채널입니다." at bounding box center [623, 295] width 1196 height 56
click at [266, 261] on span "* 유튜브 정책 위반 시 수익 정산이 제외될 수 있습니다." at bounding box center [180, 254] width 302 height 17
drag, startPoint x: 191, startPoint y: 292, endPoint x: 170, endPoint y: 249, distance: 47.7
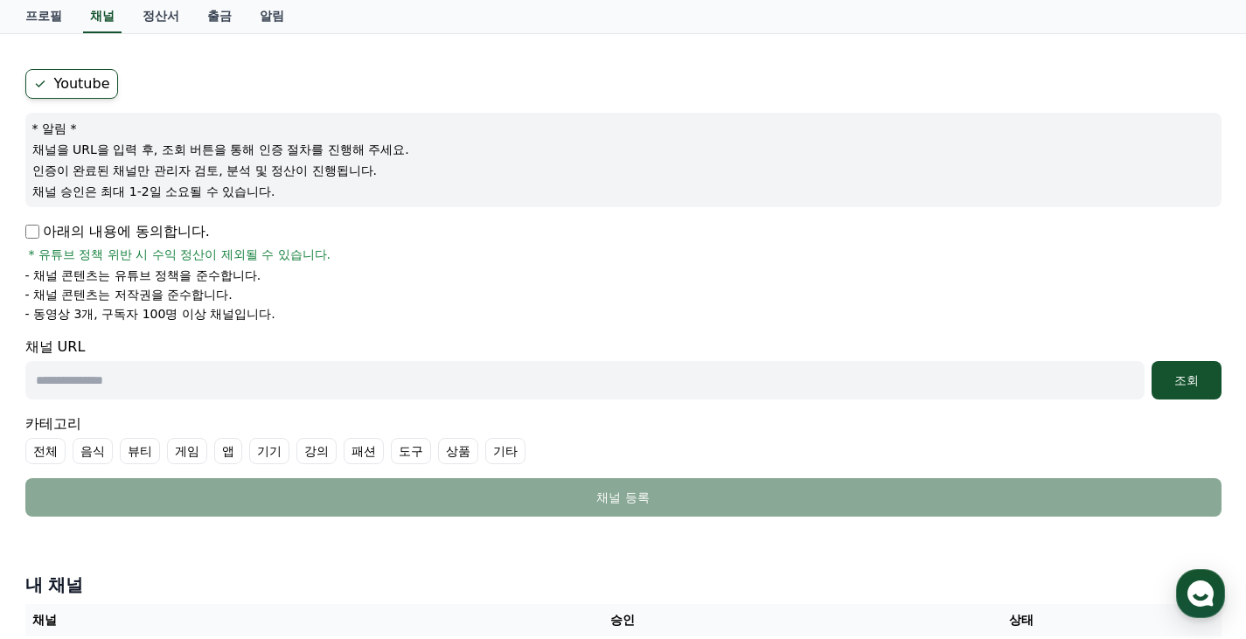
click at [170, 251] on div "아래의 내용에 동의합니다. * 유튜브 정책 위반 시 수익 정산이 제외될 수 있습니다. - 채널 콘텐츠는 유튜브 정책을 준수합니다. - 채널 콘…" at bounding box center [623, 271] width 1196 height 101
click at [170, 249] on span "* 유튜브 정책 위반 시 수익 정산이 제외될 수 있습니다." at bounding box center [180, 254] width 302 height 17
drag, startPoint x: 175, startPoint y: 254, endPoint x: 216, endPoint y: 316, distance: 75.2
click at [212, 309] on div "아래의 내용에 동의합니다. * 유튜브 정책 위반 시 수익 정산이 제외될 수 있습니다. - 채널 콘텐츠는 유튜브 정책을 준수합니다. - 채널 콘…" at bounding box center [623, 271] width 1196 height 101
click at [225, 314] on p "- 동영상 3개, 구독자 100명 이상 채널입니다." at bounding box center [150, 313] width 250 height 17
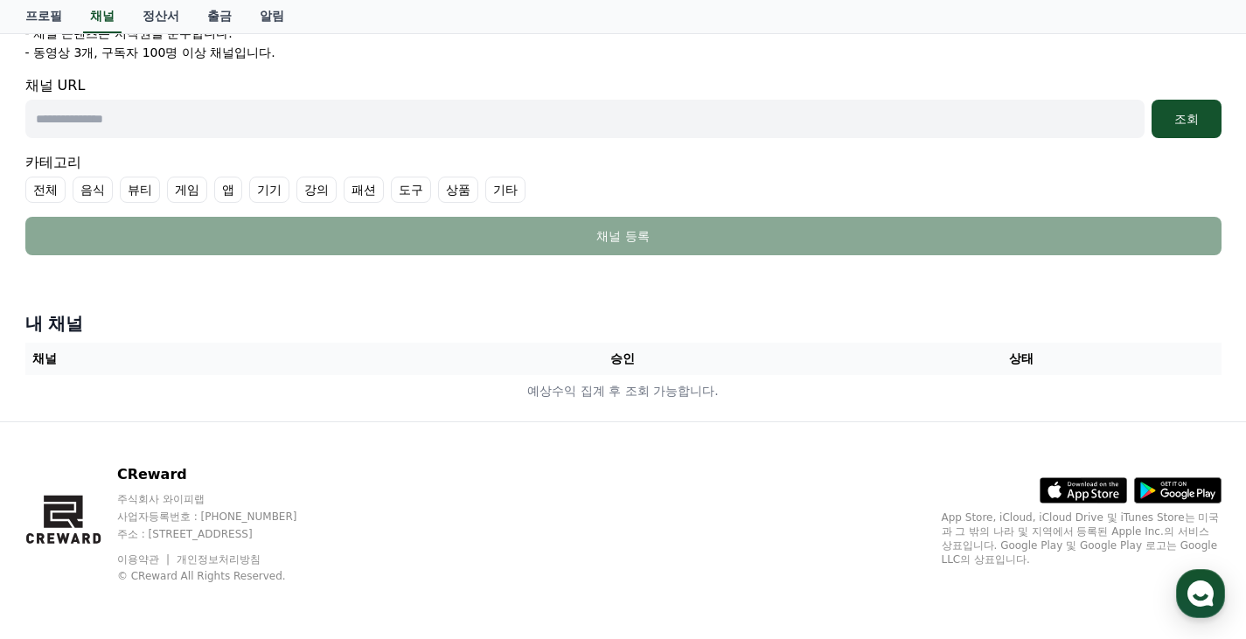
scroll to position [0, 0]
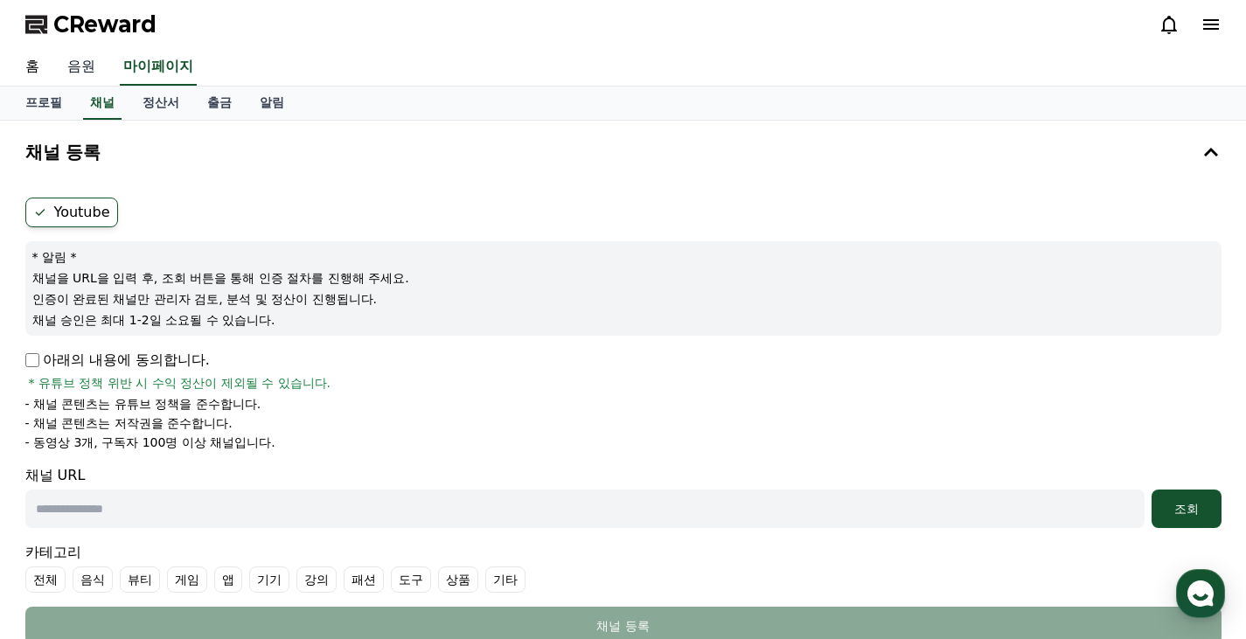
click at [73, 80] on link "음원" at bounding box center [81, 67] width 56 height 37
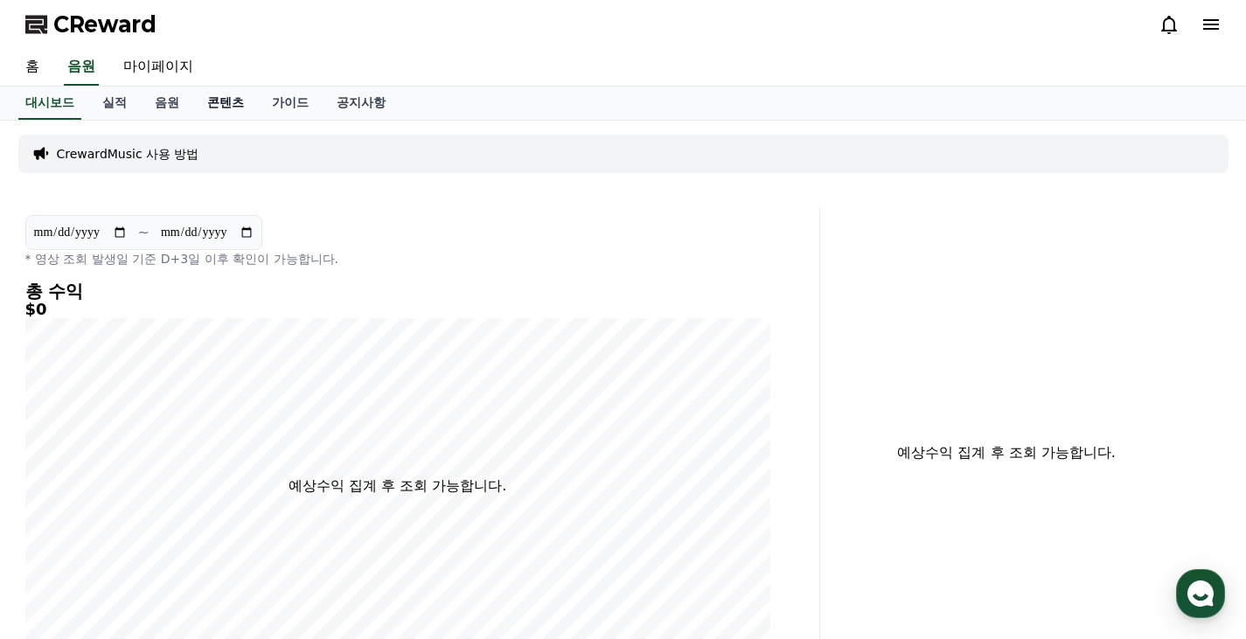
click at [206, 101] on link "콘텐츠" at bounding box center [225, 103] width 65 height 33
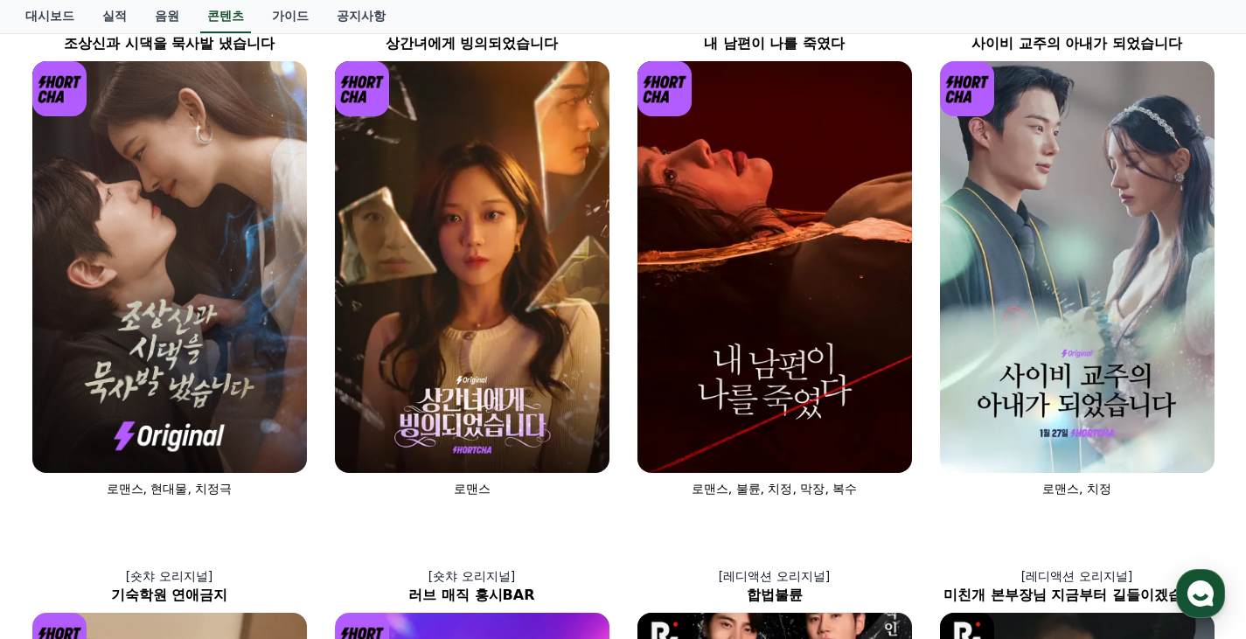
scroll to position [144, 0]
